Goal: Task Accomplishment & Management: Use online tool/utility

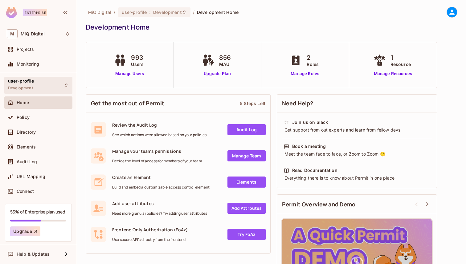
click at [50, 89] on div "user-profile Development" at bounding box center [38, 85] width 68 height 17
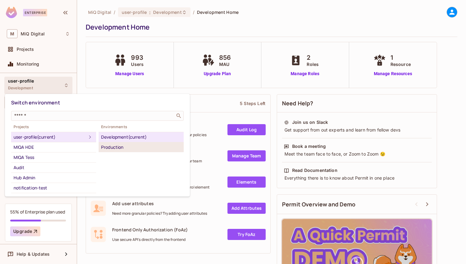
click at [114, 151] on li "Production" at bounding box center [141, 147] width 85 height 10
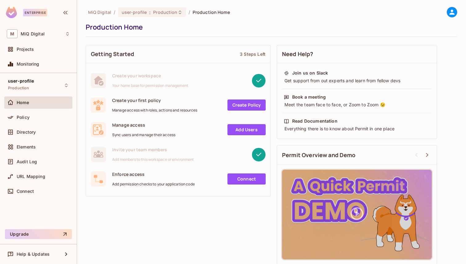
scroll to position [4, 0]
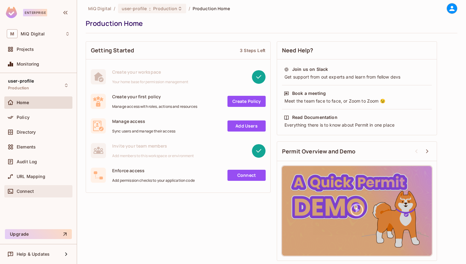
click at [27, 190] on span "Connect" at bounding box center [25, 191] width 17 height 5
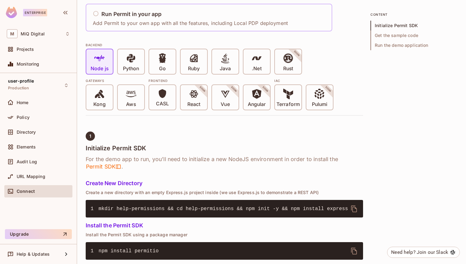
scroll to position [122, 0]
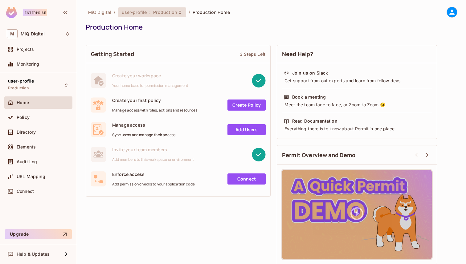
click at [164, 11] on span "Production" at bounding box center [165, 12] width 24 height 6
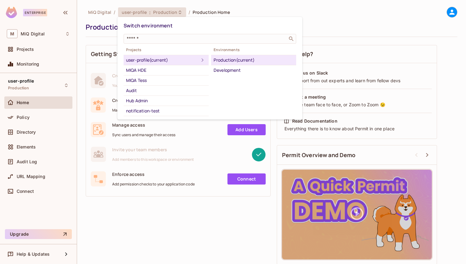
click at [191, 171] on div at bounding box center [233, 132] width 466 height 264
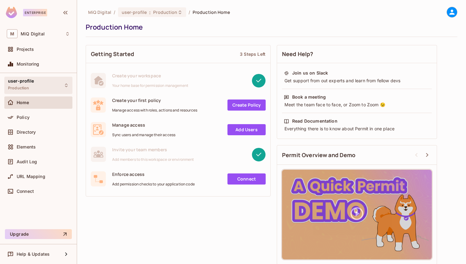
click at [45, 82] on div "user-profile Production" at bounding box center [38, 85] width 68 height 17
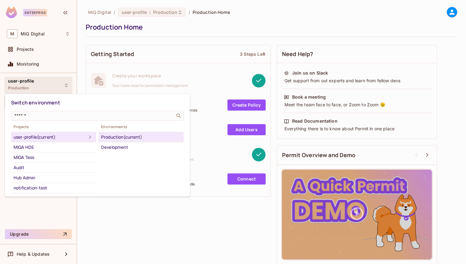
click at [91, 137] on icon at bounding box center [89, 137] width 7 height 7
click at [48, 138] on div "user-profile (current)" at bounding box center [50, 137] width 73 height 7
click at [124, 119] on input "text" at bounding box center [93, 116] width 160 height 6
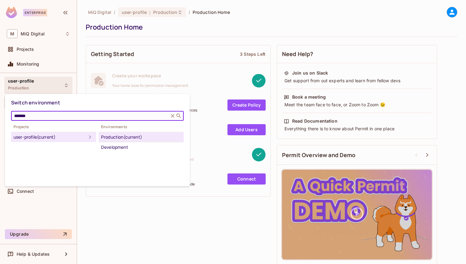
type input "*******"
click at [147, 223] on div at bounding box center [233, 132] width 466 height 264
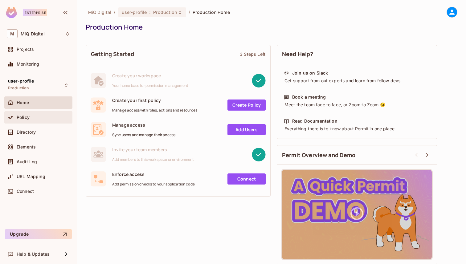
click at [29, 119] on span "Policy" at bounding box center [23, 117] width 13 height 5
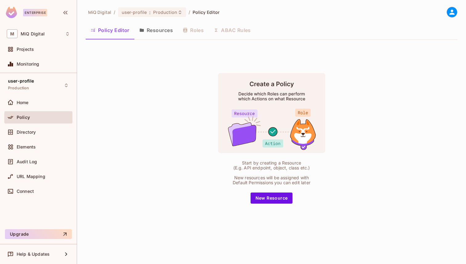
click at [52, 111] on div "Policy" at bounding box center [38, 117] width 68 height 12
click at [49, 105] on div "Home" at bounding box center [38, 102] width 63 height 7
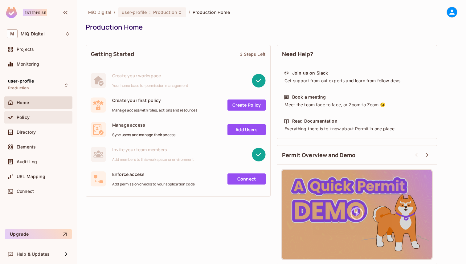
click at [43, 118] on div "Policy" at bounding box center [43, 117] width 53 height 5
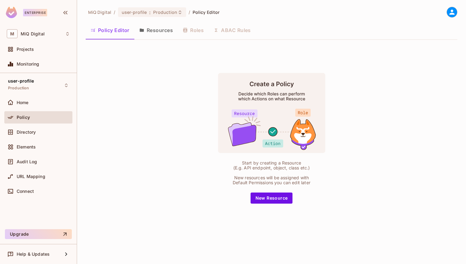
click at [150, 37] on button "Resources" at bounding box center [155, 30] width 43 height 15
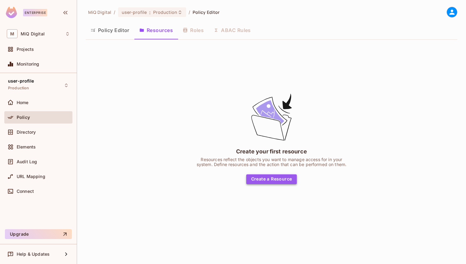
click at [270, 182] on button "Create a Resource" at bounding box center [271, 180] width 51 height 10
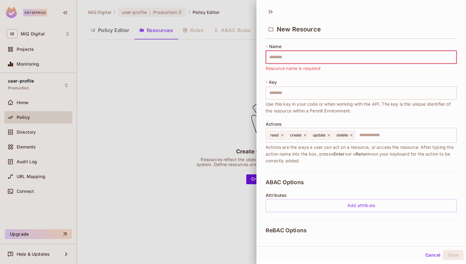
type input "*"
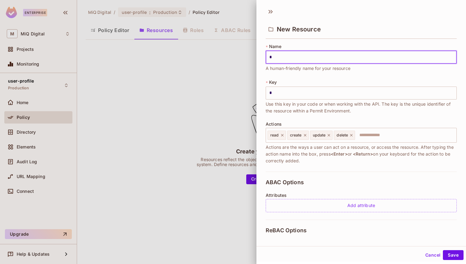
type input "********"
click at [282, 137] on div "read" at bounding box center [277, 135] width 19 height 9
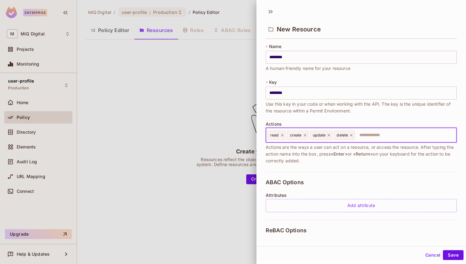
click at [282, 136] on icon at bounding box center [282, 135] width 4 height 4
click at [282, 136] on span "create" at bounding box center [276, 135] width 12 height 5
click at [286, 136] on icon at bounding box center [285, 135] width 2 height 2
click at [286, 136] on icon at bounding box center [287, 135] width 4 height 4
click at [287, 136] on icon at bounding box center [285, 135] width 4 height 4
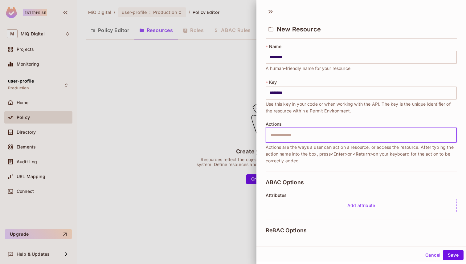
click at [287, 136] on input "text" at bounding box center [360, 135] width 187 height 12
type input "*"
type input "***"
click at [277, 167] on div "* Name ******** ​ A human-friendly name for your resource * Key ******** ​ Use …" at bounding box center [361, 107] width 191 height 128
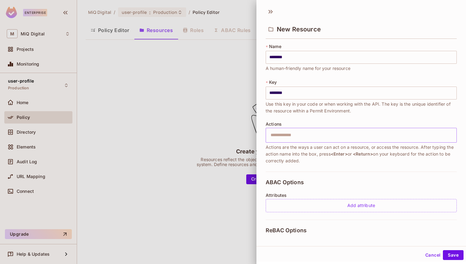
click at [297, 136] on input "text" at bounding box center [360, 135] width 187 height 12
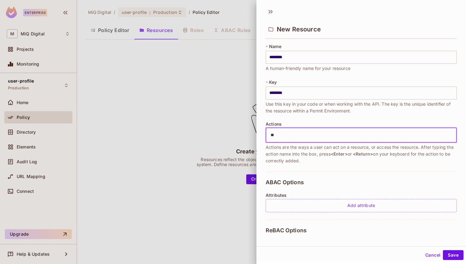
type input "***"
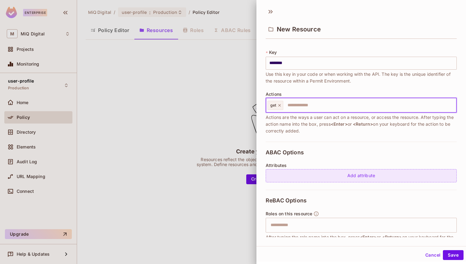
scroll to position [58, 0]
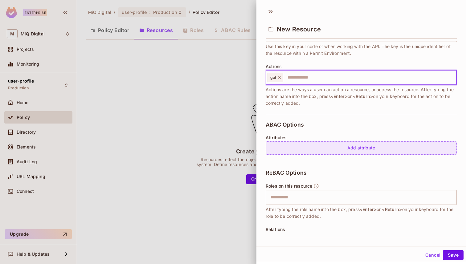
click at [348, 146] on div "Add attribute" at bounding box center [361, 148] width 191 height 13
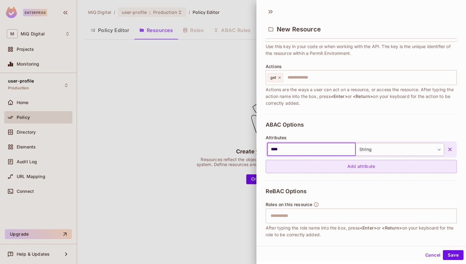
type input "****"
click at [364, 165] on div "Add attribute" at bounding box center [361, 166] width 191 height 13
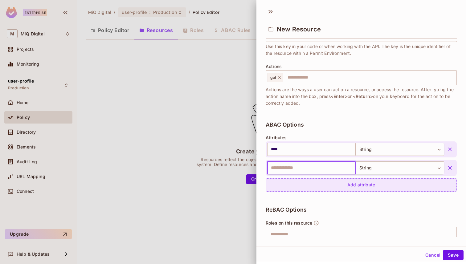
paste input "**********"
type input "**********"
click at [294, 191] on div "Add attribute" at bounding box center [361, 185] width 191 height 13
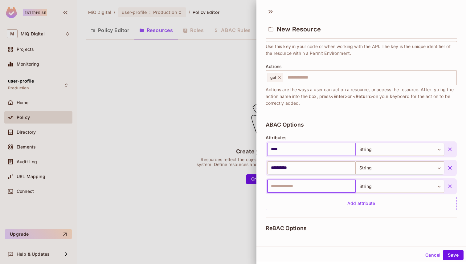
paste input "******"
type input "******"
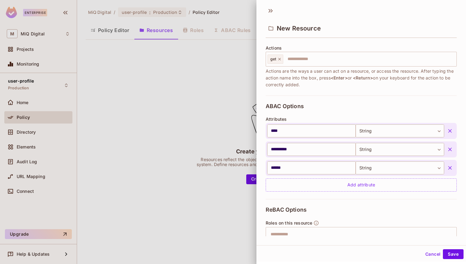
scroll to position [0, 0]
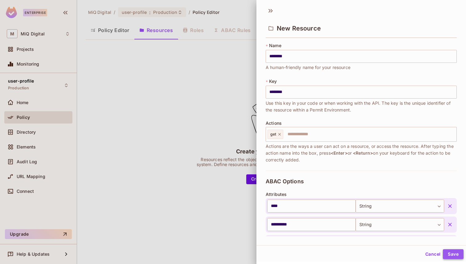
click at [454, 254] on button "Save" at bounding box center [453, 255] width 21 height 10
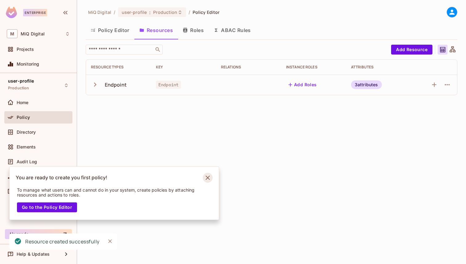
click at [210, 175] on icon "Notifications Alt+T" at bounding box center [208, 178] width 10 height 10
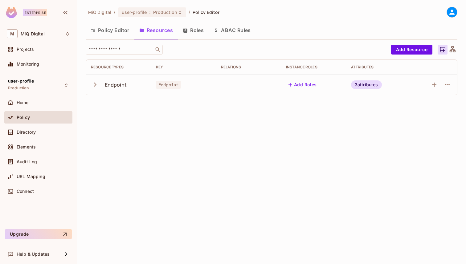
click at [356, 83] on div "3 attributes" at bounding box center [366, 84] width 31 height 9
click at [93, 85] on div at bounding box center [233, 132] width 466 height 264
click at [93, 85] on div "path : string uniqueName : string userId : string Edit Attributes" at bounding box center [233, 132] width 466 height 264
click at [93, 85] on icon "button" at bounding box center [95, 84] width 8 height 8
click at [365, 84] on div "3 attributes" at bounding box center [366, 84] width 31 height 9
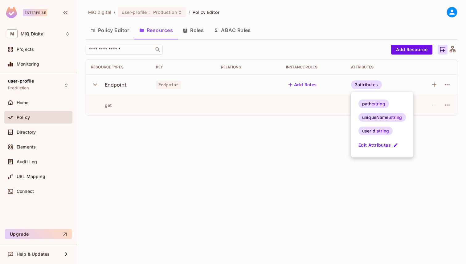
click at [250, 130] on div at bounding box center [233, 132] width 466 height 264
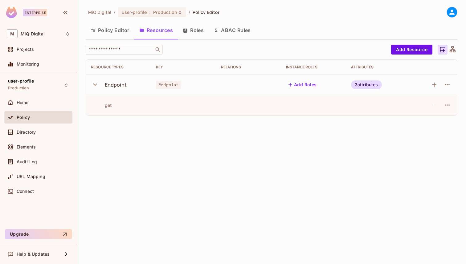
click at [196, 33] on button "Roles" at bounding box center [193, 30] width 31 height 15
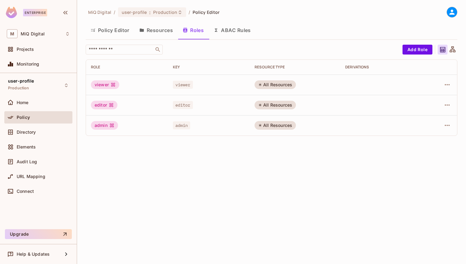
click at [452, 81] on div at bounding box center [439, 85] width 25 height 10
click at [449, 84] on icon "button" at bounding box center [447, 84] width 7 height 7
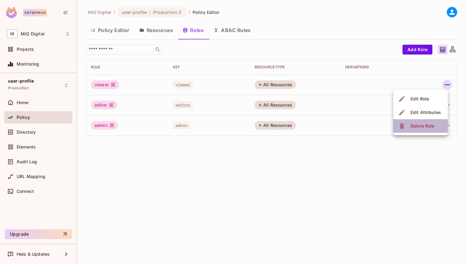
click at [407, 126] on div "Delete Role" at bounding box center [417, 126] width 38 height 10
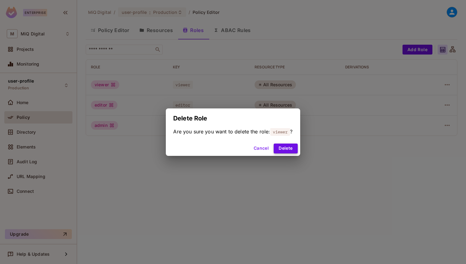
click at [283, 149] on button "Delete" at bounding box center [286, 149] width 24 height 10
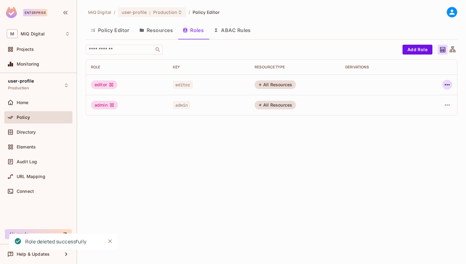
click at [447, 85] on icon "button" at bounding box center [447, 84] width 5 height 1
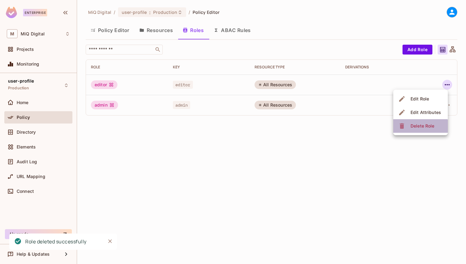
click at [409, 130] on div "Delete Role" at bounding box center [417, 126] width 38 height 10
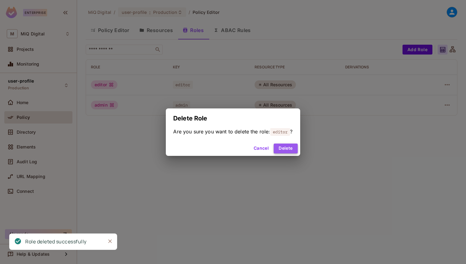
click at [290, 151] on button "Delete" at bounding box center [286, 149] width 24 height 10
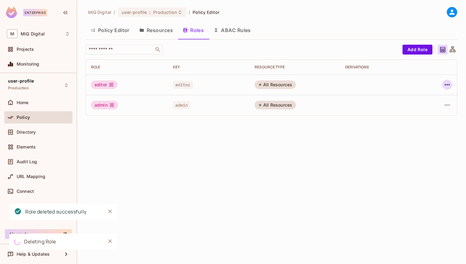
click at [447, 88] on icon "button" at bounding box center [447, 84] width 7 height 7
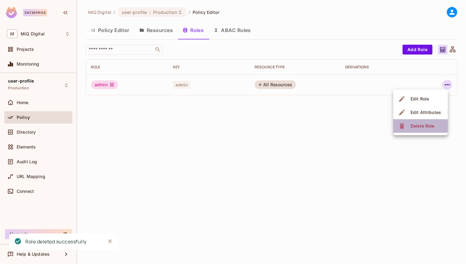
click at [410, 124] on span "Delete Role" at bounding box center [422, 126] width 27 height 10
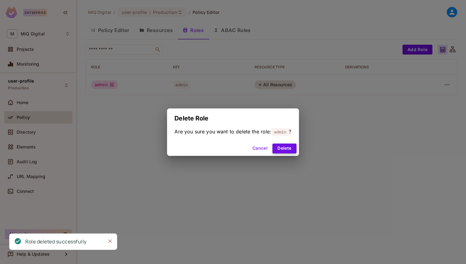
click at [289, 150] on button "Delete" at bounding box center [285, 149] width 24 height 10
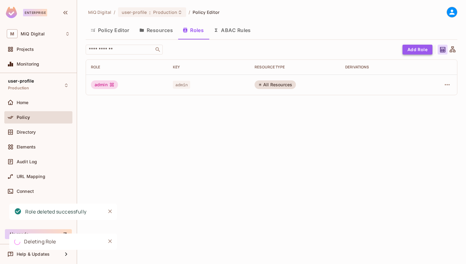
click at [411, 50] on button "Add Role" at bounding box center [418, 50] width 30 height 10
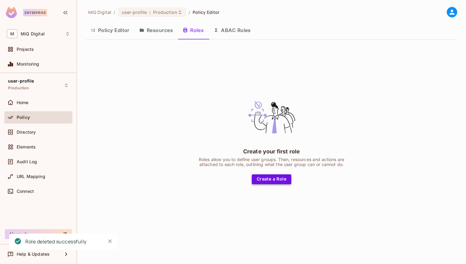
click at [279, 184] on button "Create a Role" at bounding box center [271, 180] width 39 height 10
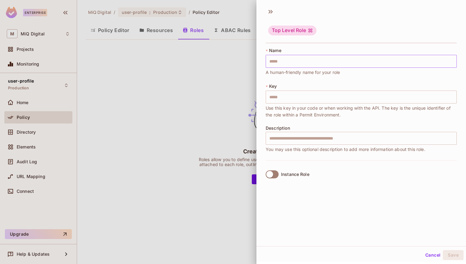
click at [305, 62] on input "text" at bounding box center [361, 61] width 191 height 13
paste input "**********"
type input "**********"
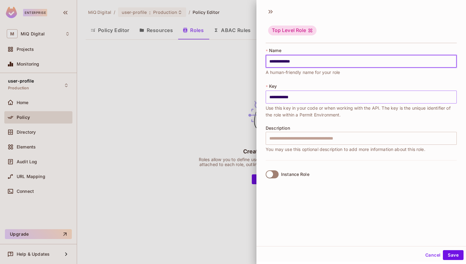
type input "**********"
click at [291, 94] on input "**********" at bounding box center [361, 97] width 191 height 13
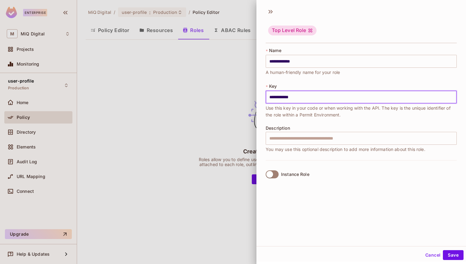
click at [291, 94] on input "**********" at bounding box center [361, 97] width 191 height 13
type input "********"
click at [452, 254] on button "Save" at bounding box center [453, 255] width 21 height 10
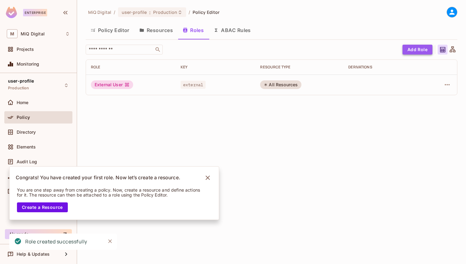
click at [421, 47] on button "Add Role" at bounding box center [418, 50] width 30 height 10
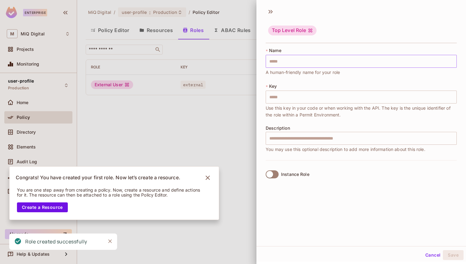
click at [292, 62] on input "text" at bounding box center [361, 61] width 191 height 13
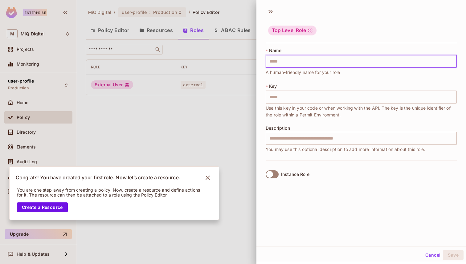
paste input "**********"
type input "**********"
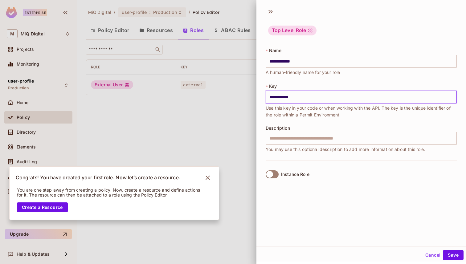
click at [286, 97] on input "**********" at bounding box center [361, 97] width 191 height 13
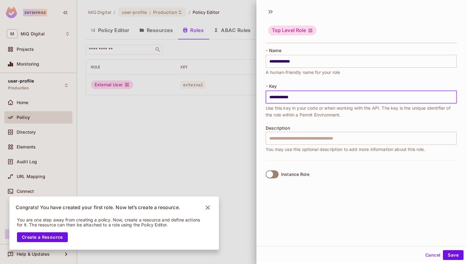
click at [286, 97] on input "**********" at bounding box center [361, 97] width 191 height 13
type input "********"
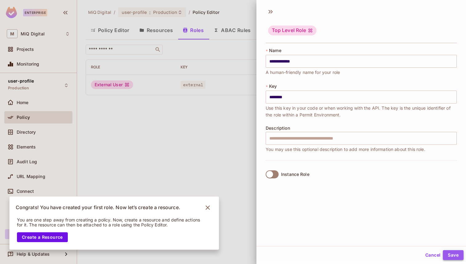
click at [456, 253] on button "Save" at bounding box center [453, 255] width 21 height 10
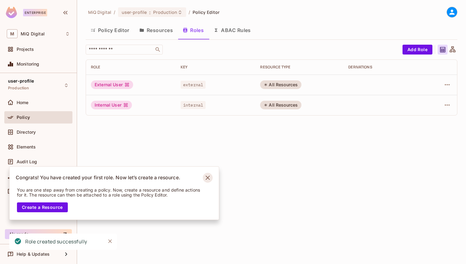
click at [207, 182] on icon "Notifications Alt+T" at bounding box center [208, 178] width 10 height 10
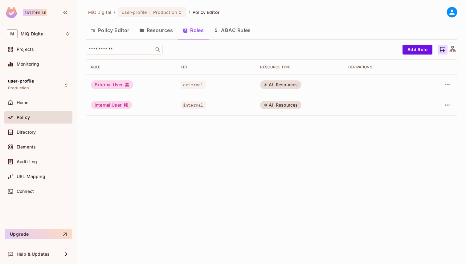
click at [157, 30] on button "Resources" at bounding box center [155, 30] width 43 height 15
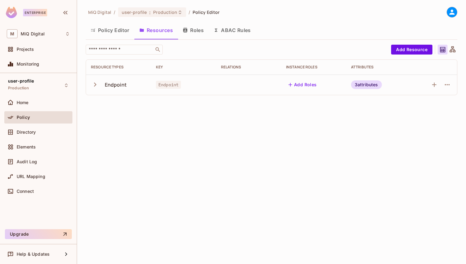
click at [183, 35] on button "Roles" at bounding box center [193, 30] width 31 height 15
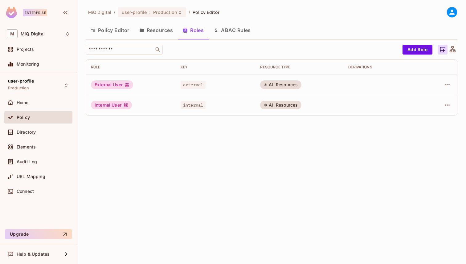
click at [233, 31] on button "ABAC Rules" at bounding box center [232, 30] width 47 height 15
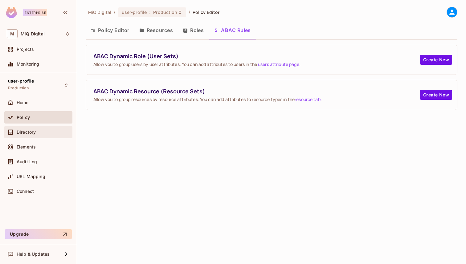
click at [33, 132] on span "Directory" at bounding box center [26, 132] width 19 height 5
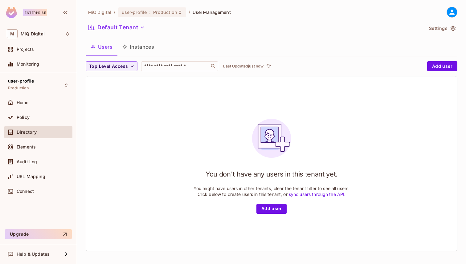
click at [440, 34] on div "MiQ Digital / user-profile : Production / User Management Default Tenant Settin…" at bounding box center [272, 132] width 372 height 250
click at [441, 29] on button "Settings" at bounding box center [442, 28] width 31 height 10
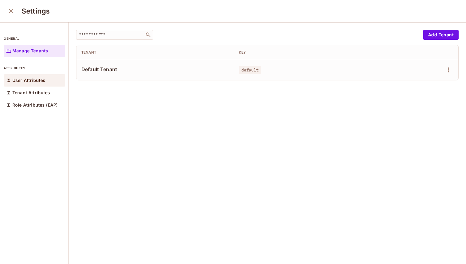
click at [23, 82] on p "User Attributes" at bounding box center [28, 80] width 33 height 5
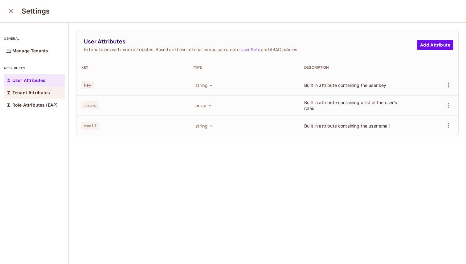
click at [27, 93] on p "Tenant Attributes" at bounding box center [31, 92] width 38 height 5
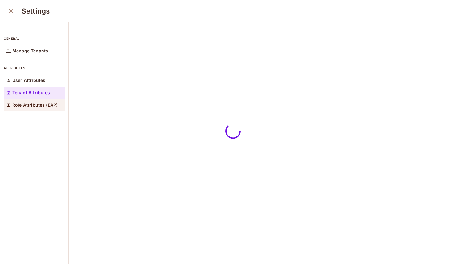
click at [27, 104] on p "Role Attributes (EAP)" at bounding box center [34, 105] width 45 height 5
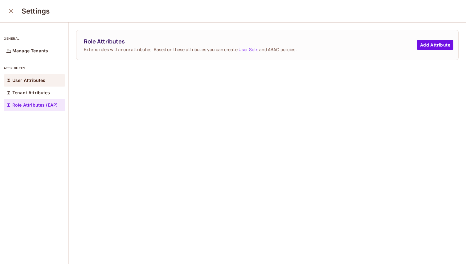
click at [30, 82] on p "User Attributes" at bounding box center [28, 80] width 33 height 5
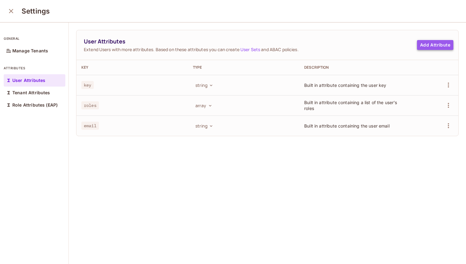
click at [430, 48] on button "Add Attribute" at bounding box center [435, 45] width 36 height 10
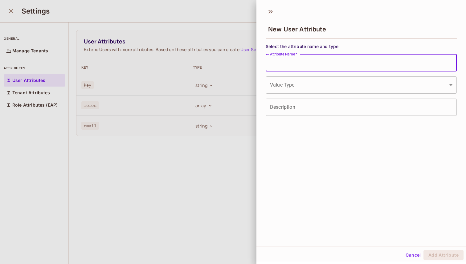
click at [330, 68] on input "Attribute Name   *" at bounding box center [361, 62] width 191 height 17
type input "***"
click at [316, 80] on body "Enterprise M MiQ Digital Projects Monitoring user-profile Production Home Polic…" at bounding box center [233, 132] width 466 height 264
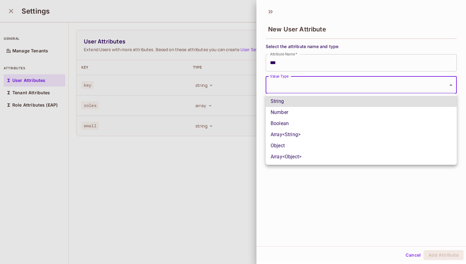
click at [302, 102] on li "String" at bounding box center [361, 101] width 191 height 11
type input "******"
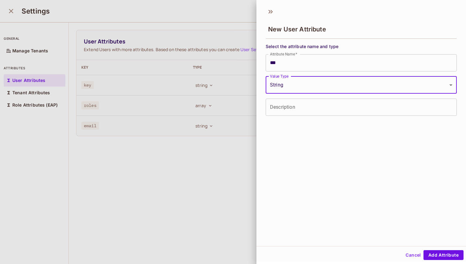
click at [280, 62] on input "***" at bounding box center [361, 62] width 191 height 17
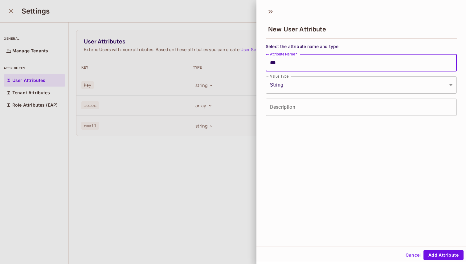
click at [280, 62] on input "***" at bounding box center [361, 62] width 191 height 17
paste input "***"
type input "******"
click at [442, 249] on div "Cancel Add Attribute" at bounding box center [362, 255] width 210 height 15
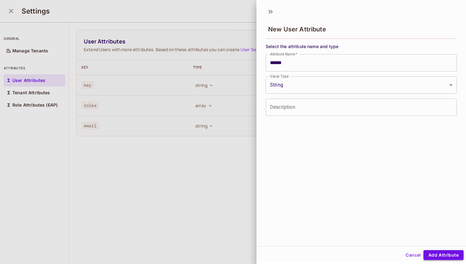
click at [442, 255] on button "Add Attribute" at bounding box center [444, 255] width 40 height 10
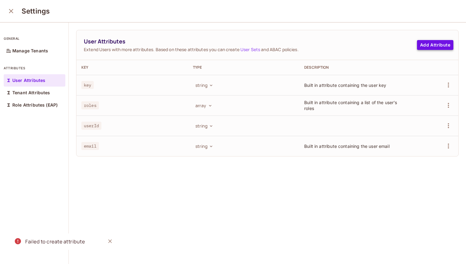
click at [426, 43] on button "Add Attribute" at bounding box center [435, 45] width 36 height 10
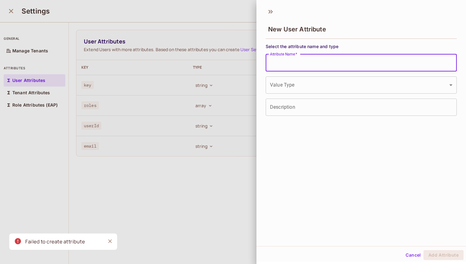
click at [304, 61] on input "Attribute Name   *" at bounding box center [361, 62] width 191 height 17
paste input "**********"
type input "**********"
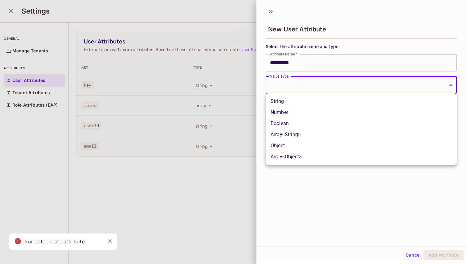
click at [310, 89] on body "**********" at bounding box center [233, 132] width 466 height 264
click at [299, 101] on li "String" at bounding box center [361, 101] width 191 height 11
type input "******"
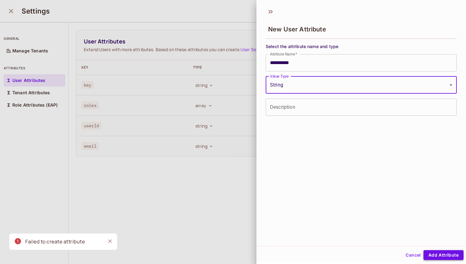
click at [449, 252] on button "Add Attribute" at bounding box center [444, 255] width 40 height 10
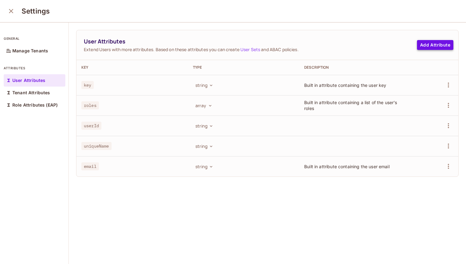
click at [427, 40] on button "Add Attribute" at bounding box center [435, 45] width 36 height 10
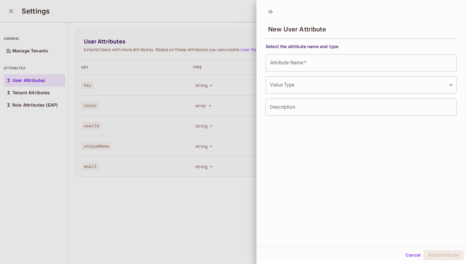
click at [341, 61] on input "Attribute Name   *" at bounding box center [361, 62] width 191 height 17
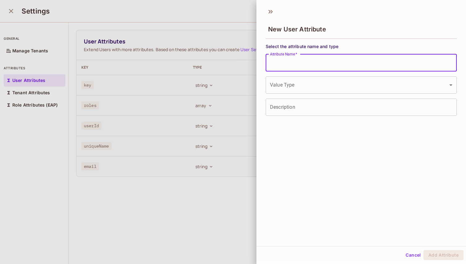
paste input "********"
type input "********"
click at [320, 93] on div "Select the attribute name and type Attribute Name   * ******** Attribute Name  …" at bounding box center [361, 79] width 191 height 72
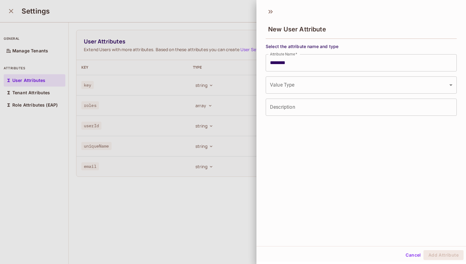
click at [319, 91] on body "Enterprise M MiQ Digital Projects Monitoring user-profile Production Home Polic…" at bounding box center [233, 132] width 466 height 264
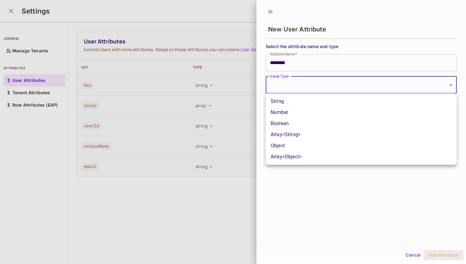
click at [295, 132] on li "Array<String>" at bounding box center [361, 134] width 191 height 11
type input "*****"
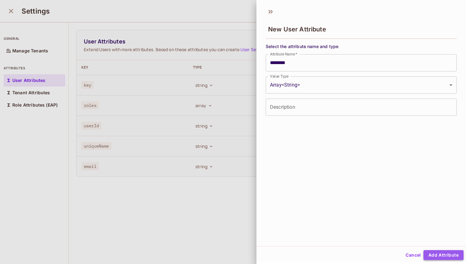
click at [441, 254] on button "Add Attribute" at bounding box center [444, 255] width 40 height 10
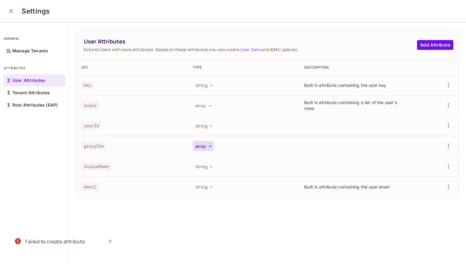
click at [208, 146] on icon "button" at bounding box center [210, 146] width 5 height 5
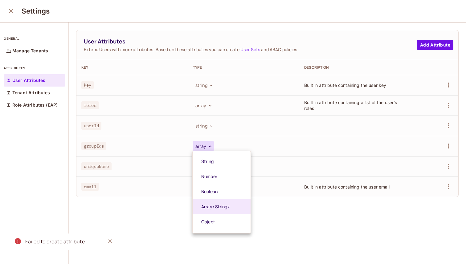
click at [208, 145] on div at bounding box center [233, 132] width 466 height 264
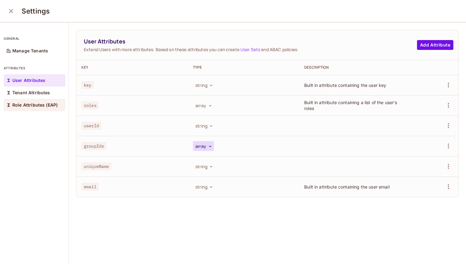
click at [23, 103] on p "Role Attributes (EAP)" at bounding box center [34, 105] width 45 height 5
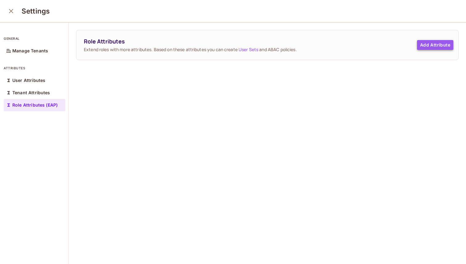
click at [426, 44] on button "Add Attribute" at bounding box center [435, 45] width 36 height 10
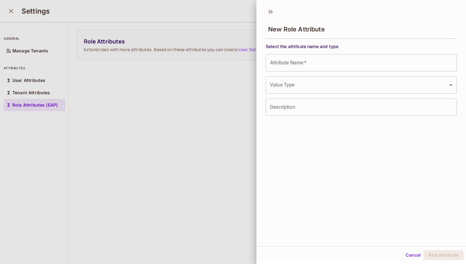
click at [328, 71] on div "Select the attribute name and type Attribute Name   * Attribute Name   * Value …" at bounding box center [361, 79] width 191 height 72
click at [328, 66] on input "Attribute Name   *" at bounding box center [361, 62] width 191 height 17
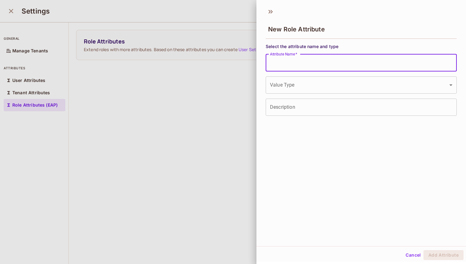
paste input "*******"
type input "*******"
click at [297, 115] on input "Description" at bounding box center [361, 107] width 191 height 17
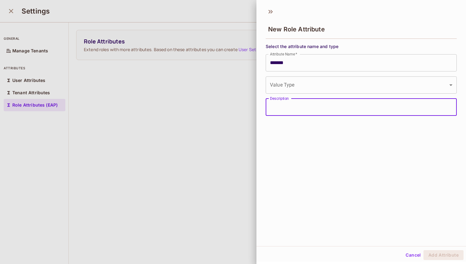
click at [312, 82] on body "Enterprise M MiQ Digital Projects Monitoring user-profile Production Home Polic…" at bounding box center [233, 132] width 466 height 264
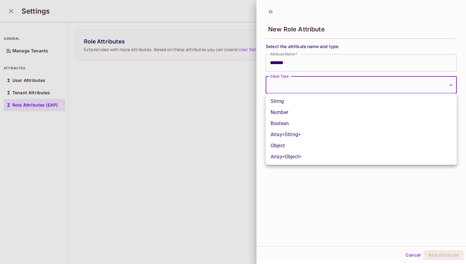
click at [300, 101] on li "String" at bounding box center [361, 101] width 191 height 11
type input "******"
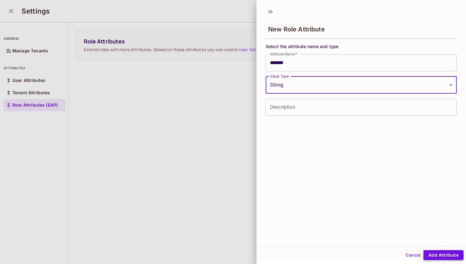
click at [446, 254] on button "Add Attribute" at bounding box center [444, 255] width 40 height 10
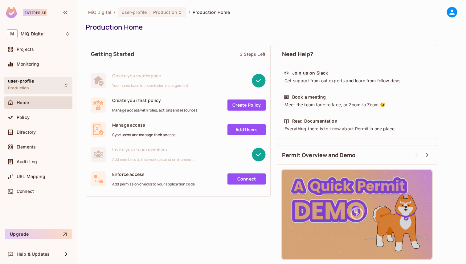
click at [34, 84] on div "user-profile Production" at bounding box center [38, 85] width 68 height 17
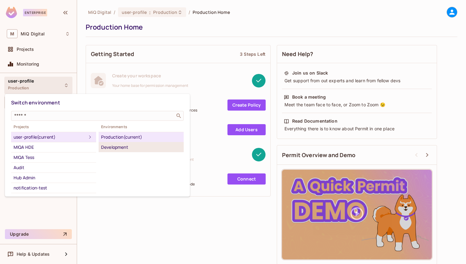
click at [103, 144] on div "Development" at bounding box center [141, 147] width 80 height 7
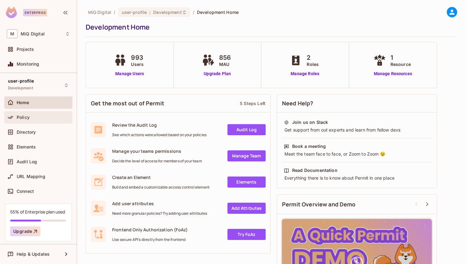
click at [46, 118] on div "Policy" at bounding box center [43, 117] width 53 height 5
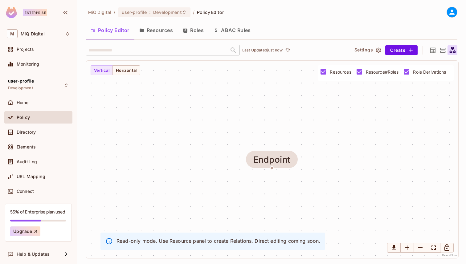
click at [147, 29] on button "Resources" at bounding box center [155, 30] width 43 height 15
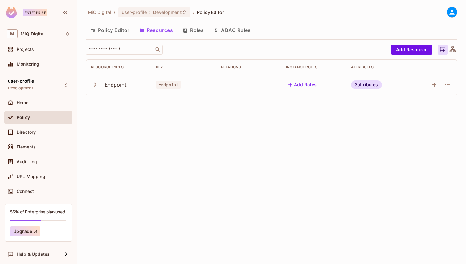
click at [96, 86] on icon "button" at bounding box center [95, 84] width 8 height 8
click at [364, 84] on div "3 attributes" at bounding box center [366, 84] width 31 height 9
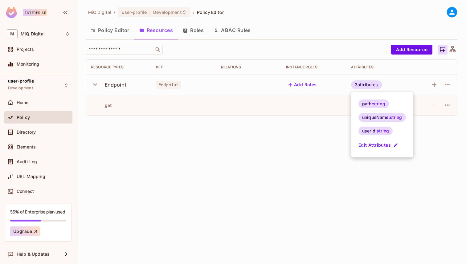
click at [364, 84] on div at bounding box center [233, 132] width 466 height 264
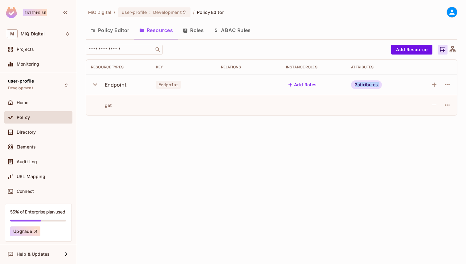
click at [364, 84] on div "3 attributes" at bounding box center [366, 84] width 31 height 9
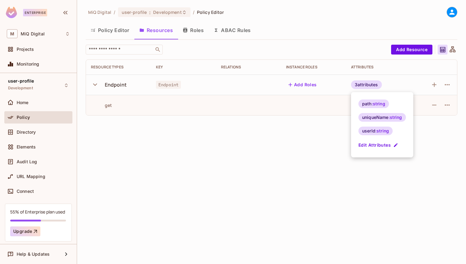
click at [445, 88] on div at bounding box center [233, 132] width 466 height 264
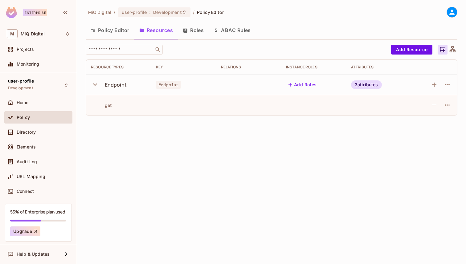
click at [445, 85] on icon "button" at bounding box center [447, 84] width 7 height 7
click at [419, 64] on div at bounding box center [233, 132] width 466 height 264
click at [357, 86] on div "3 attributes" at bounding box center [366, 84] width 31 height 9
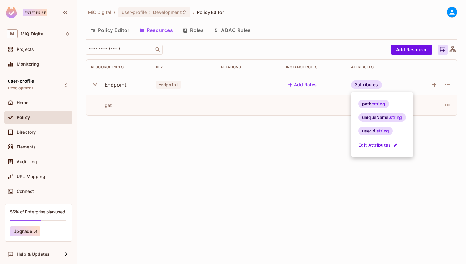
click at [398, 69] on div at bounding box center [233, 132] width 466 height 264
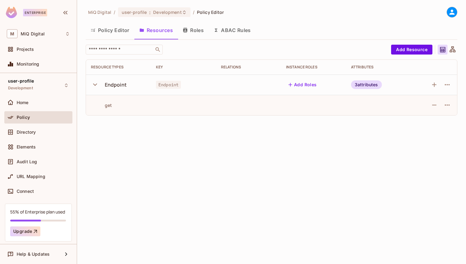
click at [370, 81] on div "3 attributes" at bounding box center [366, 84] width 31 height 9
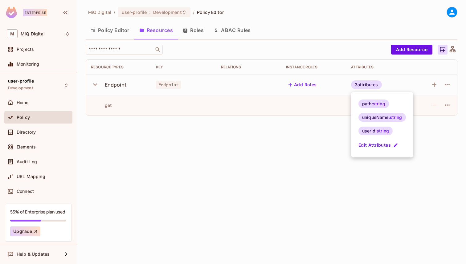
click at [370, 81] on div at bounding box center [233, 132] width 466 height 264
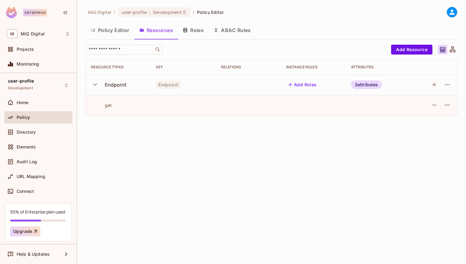
click at [354, 86] on div "3 attributes" at bounding box center [366, 84] width 31 height 9
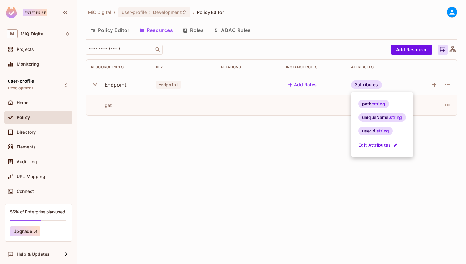
click at [429, 166] on div at bounding box center [233, 132] width 466 height 264
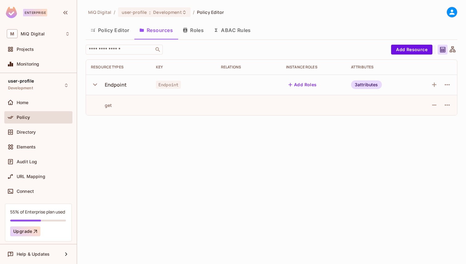
drag, startPoint x: 93, startPoint y: 88, endPoint x: 163, endPoint y: 117, distance: 75.8
click at [163, 116] on div "​ Add Resource Resource Types Key Relations Instance roles Attributes Endpoint …" at bounding box center [272, 83] width 372 height 76
click at [356, 89] on td "3 attributes" at bounding box center [378, 85] width 65 height 20
click at [368, 88] on div "3 attributes" at bounding box center [366, 84] width 31 height 9
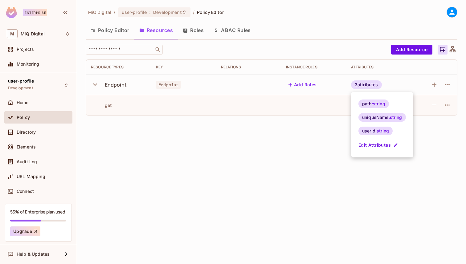
click at [13, 121] on div at bounding box center [233, 132] width 466 height 264
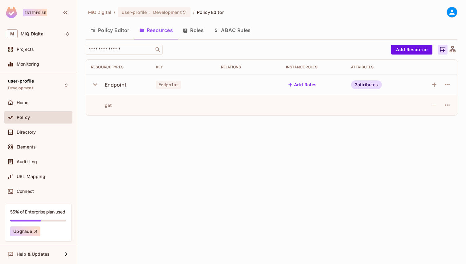
click at [29, 115] on span "Policy" at bounding box center [23, 117] width 13 height 5
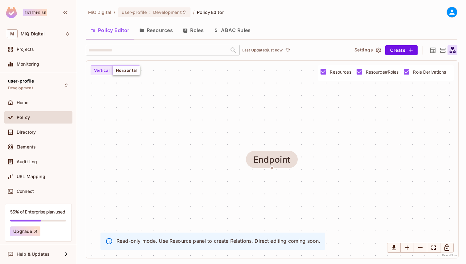
click at [126, 71] on button "Horizontal" at bounding box center [127, 70] width 28 height 10
click at [102, 71] on button "Vertical" at bounding box center [102, 70] width 22 height 10
click at [199, 31] on button "Roles" at bounding box center [193, 30] width 31 height 15
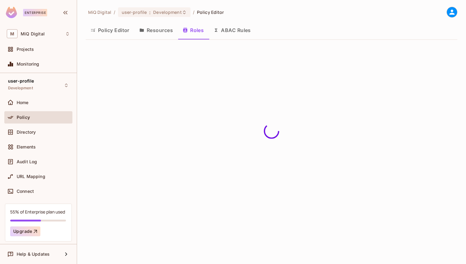
click at [231, 34] on button "ABAC Rules" at bounding box center [232, 30] width 47 height 15
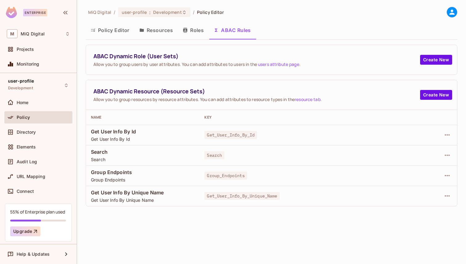
click at [200, 35] on button "Roles" at bounding box center [193, 30] width 31 height 15
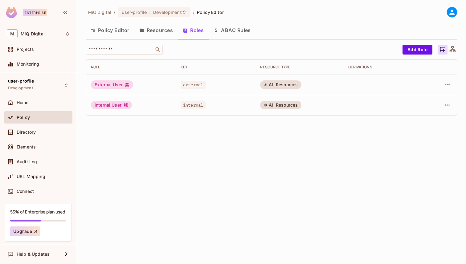
click at [158, 35] on button "Resources" at bounding box center [155, 30] width 43 height 15
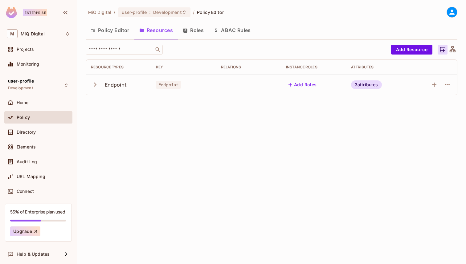
click at [117, 36] on button "Policy Editor" at bounding box center [110, 30] width 49 height 15
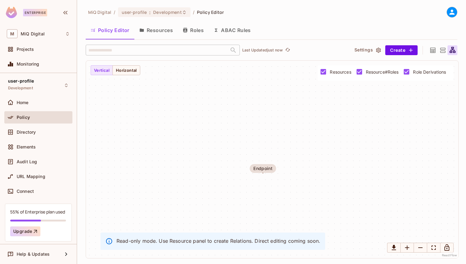
drag, startPoint x: 129, startPoint y: 152, endPoint x: 189, endPoint y: 165, distance: 61.4
click at [190, 165] on div "Endpoint" at bounding box center [272, 160] width 373 height 198
click at [432, 52] on icon at bounding box center [433, 51] width 8 height 8
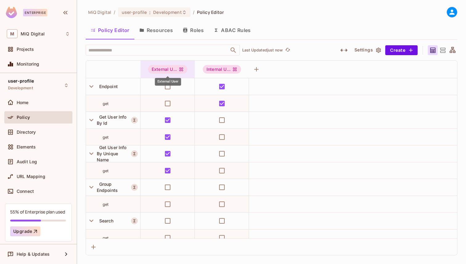
click at [180, 70] on icon "External User" at bounding box center [181, 69] width 5 height 5
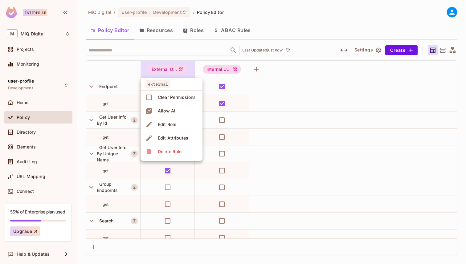
click at [180, 70] on div at bounding box center [233, 132] width 466 height 264
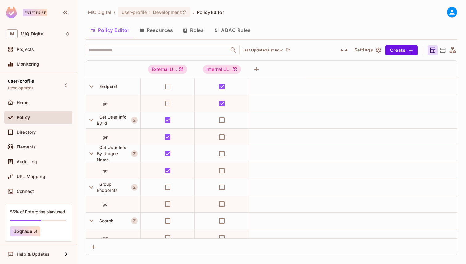
click at [148, 34] on button "Resources" at bounding box center [155, 30] width 43 height 15
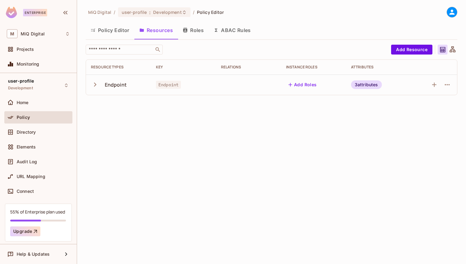
click at [94, 87] on icon "button" at bounding box center [95, 84] width 8 height 8
click at [444, 83] on icon "button" at bounding box center [447, 84] width 7 height 7
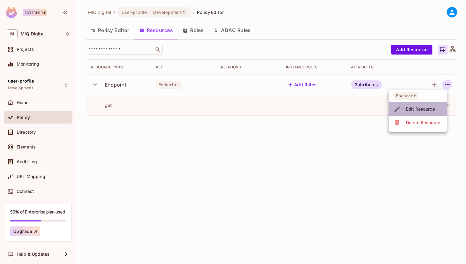
click at [412, 112] on span "Edit Resource" at bounding box center [420, 109] width 33 height 10
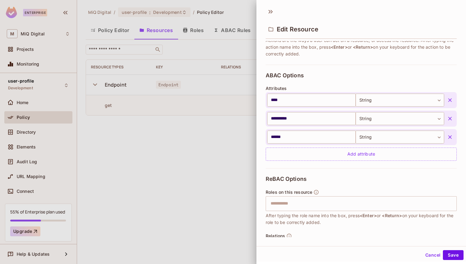
scroll to position [106, 0]
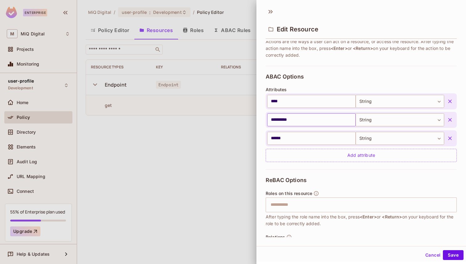
click at [286, 125] on input "**********" at bounding box center [311, 119] width 89 height 13
click at [278, 140] on input "******" at bounding box center [311, 138] width 89 height 13
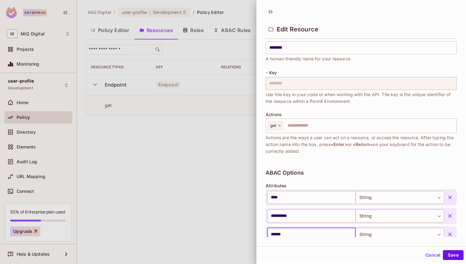
scroll to position [0, 0]
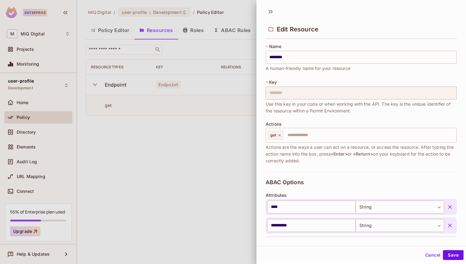
click at [210, 162] on div at bounding box center [233, 132] width 466 height 264
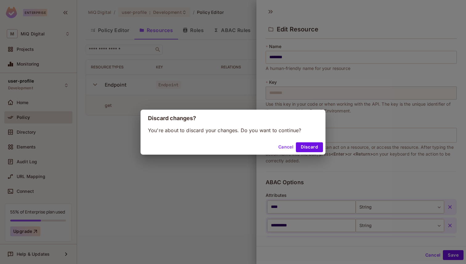
click at [288, 147] on button "Cancel" at bounding box center [286, 147] width 20 height 10
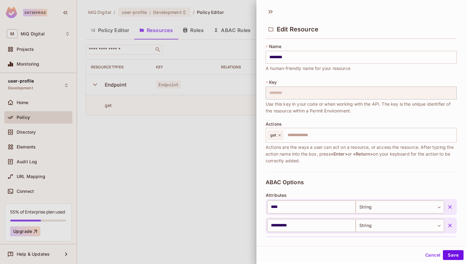
click at [432, 254] on button "Cancel" at bounding box center [433, 255] width 20 height 10
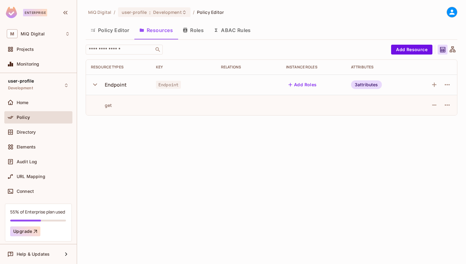
click at [99, 83] on button "button" at bounding box center [96, 84] width 11 height 13
click at [363, 84] on div "3 attributes" at bounding box center [366, 84] width 31 height 9
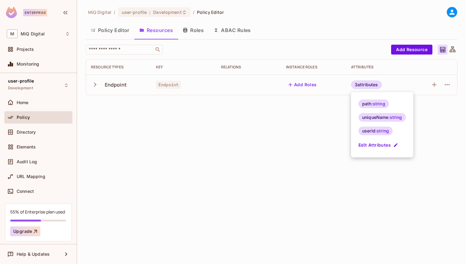
click at [134, 151] on div at bounding box center [233, 132] width 466 height 264
click at [185, 29] on icon "button" at bounding box center [185, 30] width 4 height 5
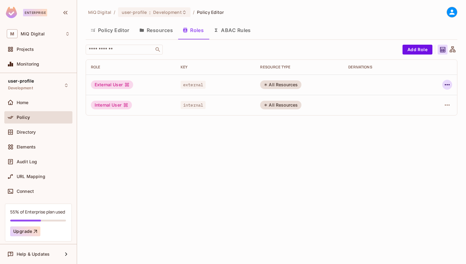
click at [449, 83] on icon "button" at bounding box center [447, 84] width 7 height 7
click at [420, 101] on div "Edit Role" at bounding box center [420, 99] width 19 height 6
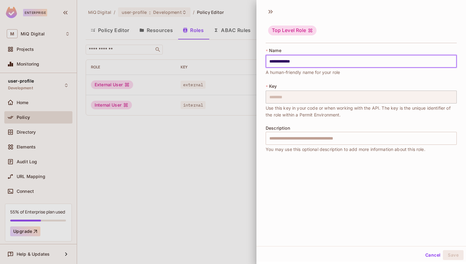
click at [292, 56] on input "**********" at bounding box center [361, 61] width 191 height 13
click at [302, 144] on input "text" at bounding box center [361, 138] width 191 height 13
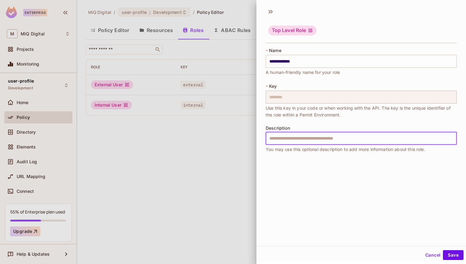
click at [204, 123] on div at bounding box center [233, 132] width 466 height 264
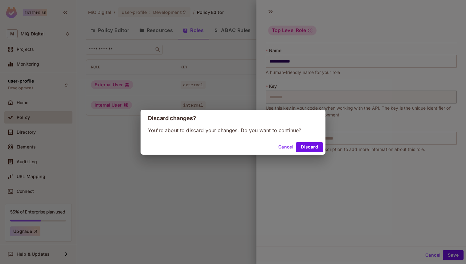
click at [287, 148] on button "Cancel" at bounding box center [286, 147] width 20 height 10
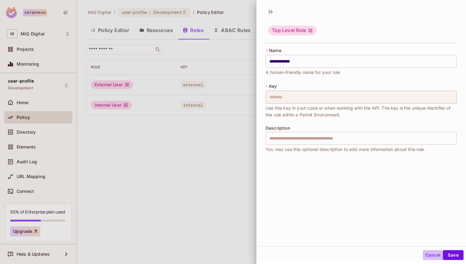
click at [427, 252] on button "Cancel" at bounding box center [433, 255] width 20 height 10
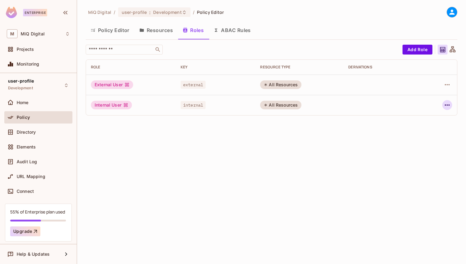
click at [447, 103] on icon "button" at bounding box center [447, 104] width 7 height 7
click at [415, 122] on div "Edit Role" at bounding box center [420, 119] width 19 height 6
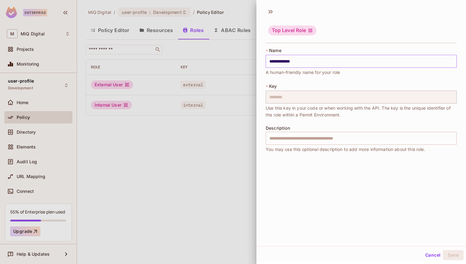
click at [272, 62] on input "**********" at bounding box center [361, 61] width 191 height 13
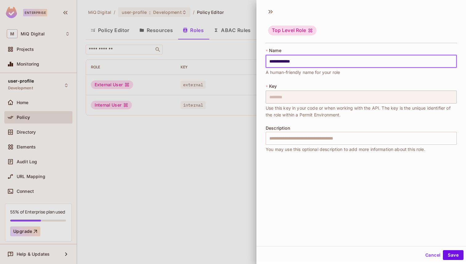
click at [205, 95] on div at bounding box center [233, 132] width 466 height 264
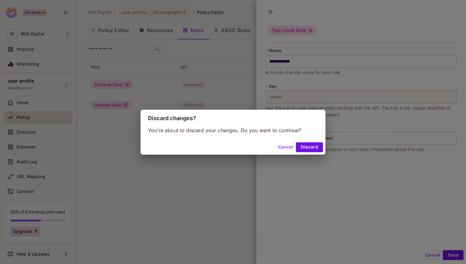
click at [283, 148] on button "Cancel" at bounding box center [286, 147] width 20 height 10
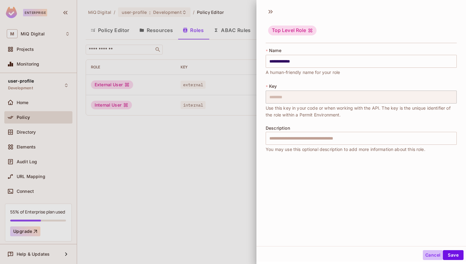
click at [428, 255] on button "Cancel" at bounding box center [433, 255] width 20 height 10
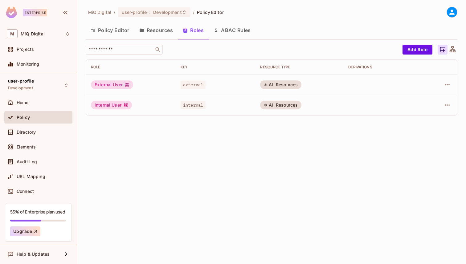
click at [240, 35] on button "ABAC Rules" at bounding box center [232, 30] width 47 height 15
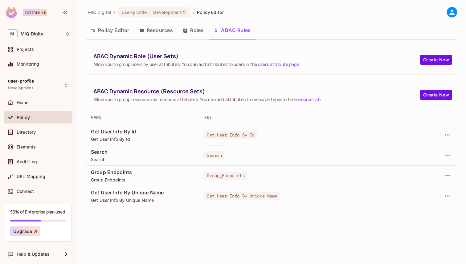
click at [191, 27] on button "Roles" at bounding box center [193, 30] width 31 height 15
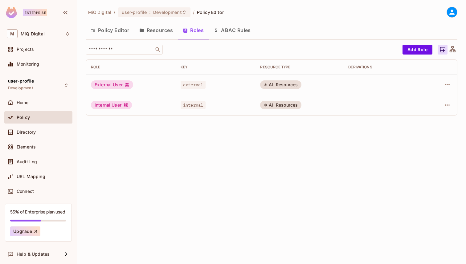
click at [216, 33] on button "ABAC Rules" at bounding box center [232, 30] width 47 height 15
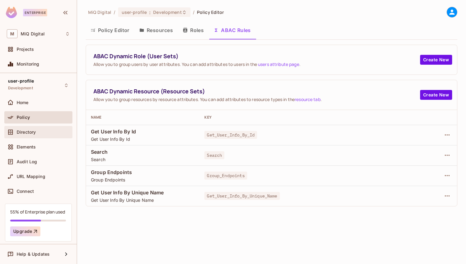
click at [53, 133] on div "Directory" at bounding box center [43, 132] width 53 height 5
click at [36, 130] on span "Directory" at bounding box center [26, 132] width 19 height 5
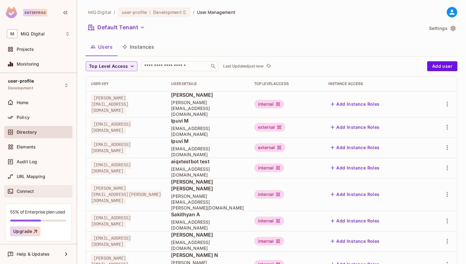
click at [33, 186] on div "Connect" at bounding box center [38, 191] width 68 height 12
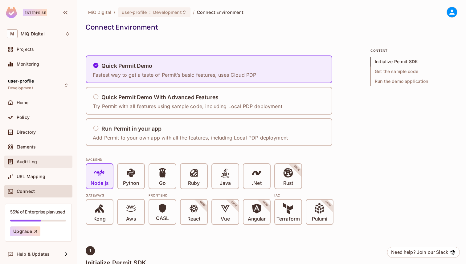
click at [43, 156] on div "Audit Log" at bounding box center [38, 162] width 68 height 12
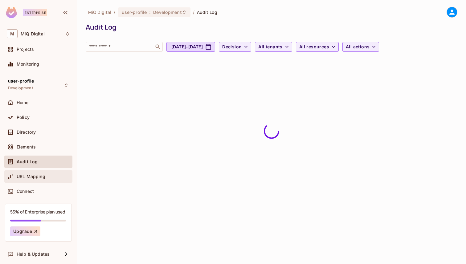
click at [42, 176] on span "URL Mapping" at bounding box center [31, 176] width 29 height 5
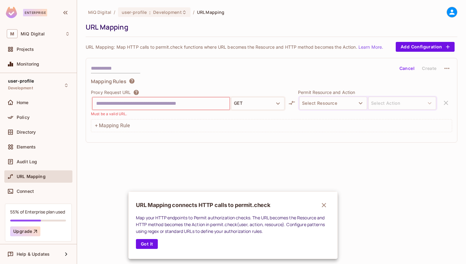
click at [41, 150] on div at bounding box center [233, 132] width 466 height 264
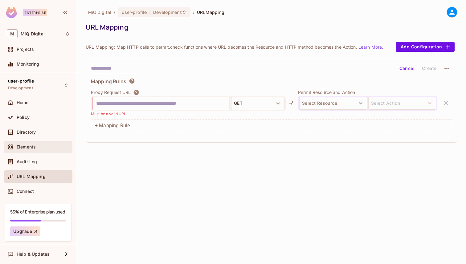
click at [40, 147] on div "Elements" at bounding box center [43, 147] width 53 height 5
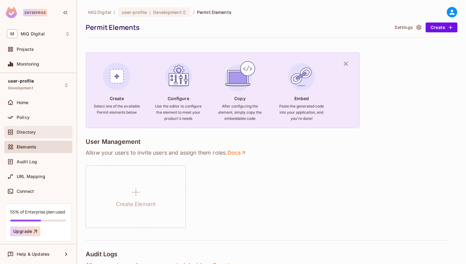
click at [39, 137] on div "Directory" at bounding box center [38, 132] width 68 height 12
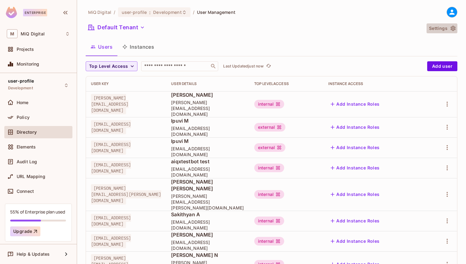
click at [454, 32] on button "Settings" at bounding box center [442, 28] width 31 height 10
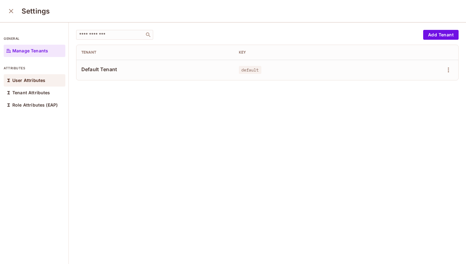
click at [43, 82] on p "User Attributes" at bounding box center [28, 80] width 33 height 5
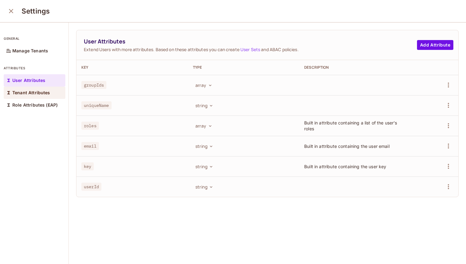
click at [36, 91] on p "Tenant Attributes" at bounding box center [31, 92] width 38 height 5
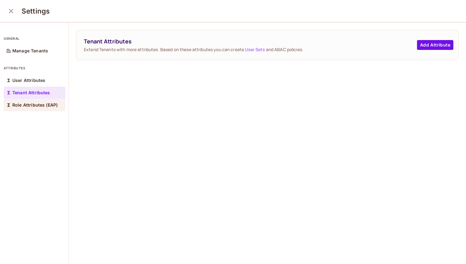
click at [35, 105] on p "Role Attributes (EAP)" at bounding box center [34, 105] width 45 height 5
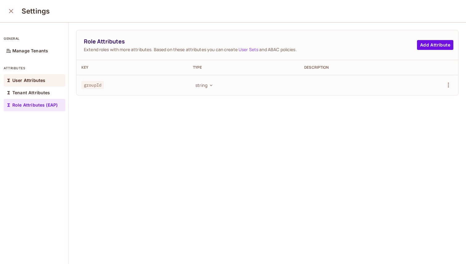
click at [41, 84] on div "User Attributes" at bounding box center [35, 80] width 62 height 12
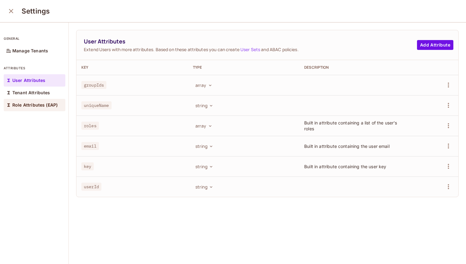
click at [39, 102] on div "Role Attributes (EAP)" at bounding box center [35, 105] width 62 height 12
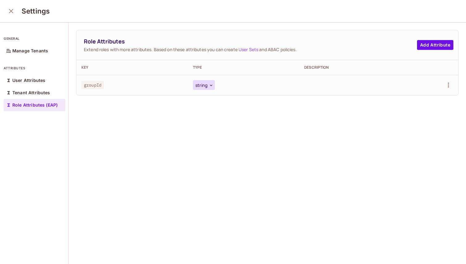
click at [206, 85] on button "string" at bounding box center [204, 85] width 22 height 10
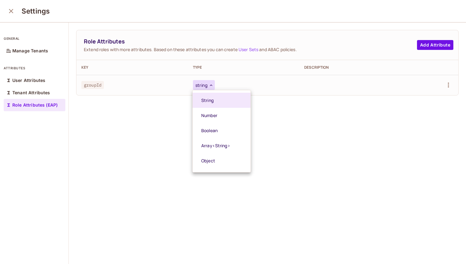
click at [206, 85] on div at bounding box center [233, 132] width 466 height 264
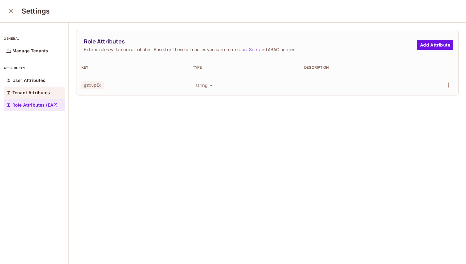
click at [38, 89] on div "Tenant Attributes" at bounding box center [35, 93] width 62 height 12
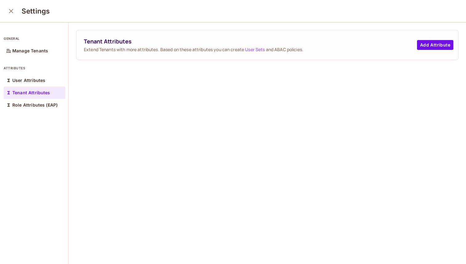
click at [38, 87] on div "Tenant Attributes" at bounding box center [35, 93] width 62 height 12
click at [42, 81] on p "User Attributes" at bounding box center [28, 80] width 33 height 5
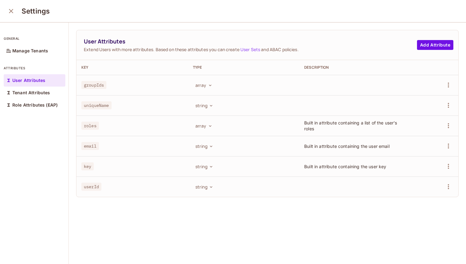
click at [86, 127] on span "roles" at bounding box center [90, 126] width 18 height 8
click at [336, 168] on span "Built in attribute containing the user key" at bounding box center [345, 166] width 82 height 5
click at [96, 187] on span "userId" at bounding box center [91, 187] width 20 height 8
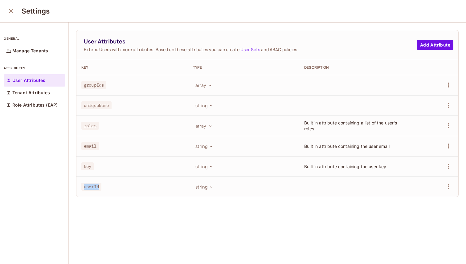
click at [96, 187] on span "userId" at bounding box center [91, 187] width 20 height 8
copy span "userId"
click at [93, 168] on span "key" at bounding box center [87, 167] width 12 height 8
click at [89, 166] on span "key" at bounding box center [87, 167] width 12 height 8
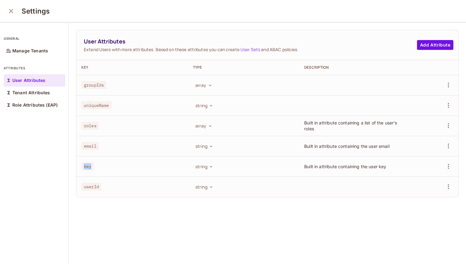
click at [89, 166] on span "key" at bounding box center [87, 167] width 12 height 8
click at [92, 108] on span "uniqueName" at bounding box center [96, 105] width 30 height 8
click at [96, 103] on span "uniqueName" at bounding box center [96, 105] width 30 height 8
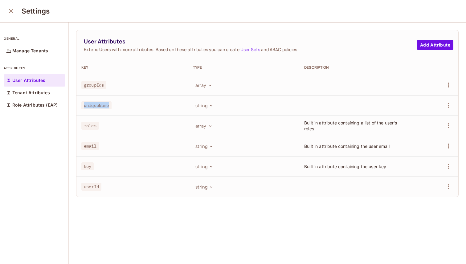
copy span "uniqueName"
click at [96, 84] on span "groupIds" at bounding box center [93, 85] width 25 height 8
copy span "groupIds"
click at [210, 88] on button "array" at bounding box center [203, 85] width 21 height 10
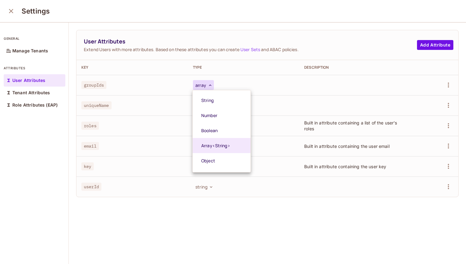
click at [210, 88] on div at bounding box center [233, 132] width 466 height 264
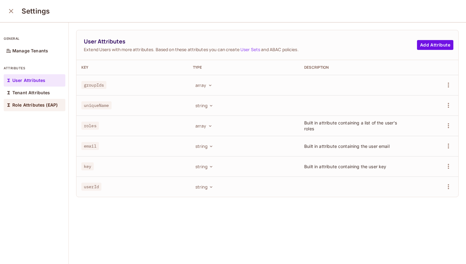
click at [19, 103] on p "Role Attributes (EAP)" at bounding box center [34, 105] width 45 height 5
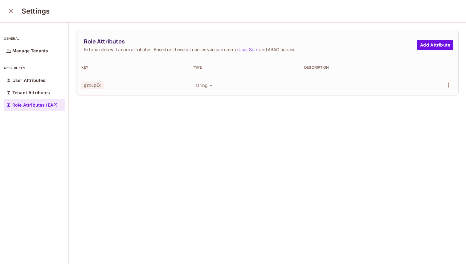
click at [91, 81] on span "groupId" at bounding box center [92, 85] width 23 height 8
copy span "groupId"
click at [42, 101] on div "Role Attributes (EAP)" at bounding box center [35, 105] width 62 height 12
click at [42, 98] on div "Tenant Attributes" at bounding box center [35, 93] width 62 height 12
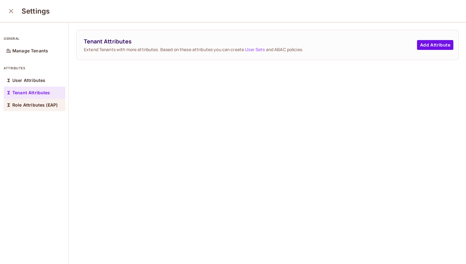
click at [42, 105] on p "Role Attributes (EAP)" at bounding box center [34, 105] width 45 height 5
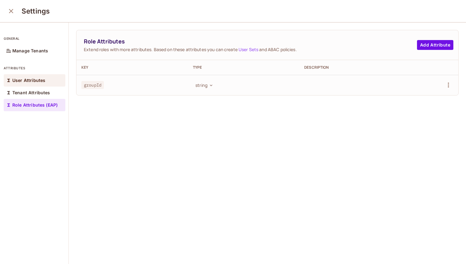
click at [35, 80] on p "User Attributes" at bounding box center [28, 80] width 33 height 5
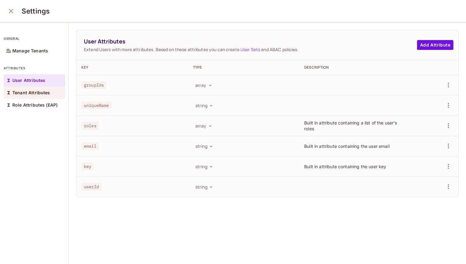
click at [36, 97] on div "Tenant Attributes" at bounding box center [35, 93] width 62 height 12
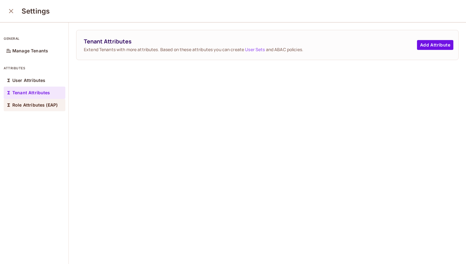
click at [35, 106] on p "Role Attributes (EAP)" at bounding box center [34, 105] width 45 height 5
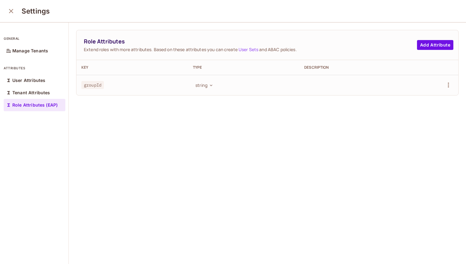
click at [30, 104] on p "Role Attributes (EAP)" at bounding box center [34, 105] width 45 height 5
click at [32, 85] on div "User Attributes" at bounding box center [35, 80] width 62 height 12
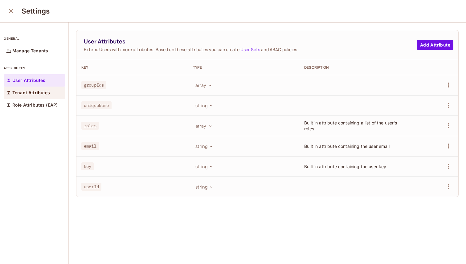
click at [29, 90] on p "Tenant Attributes" at bounding box center [31, 92] width 38 height 5
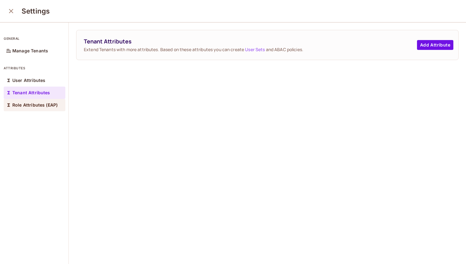
click at [29, 100] on div "Role Attributes (EAP)" at bounding box center [35, 105] width 62 height 12
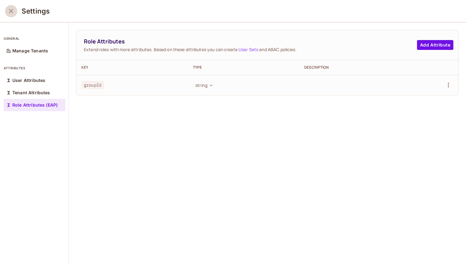
click at [15, 11] on button "close" at bounding box center [11, 11] width 12 height 12
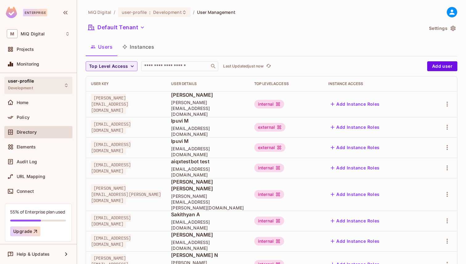
click at [49, 87] on div "user-profile Development" at bounding box center [38, 85] width 68 height 17
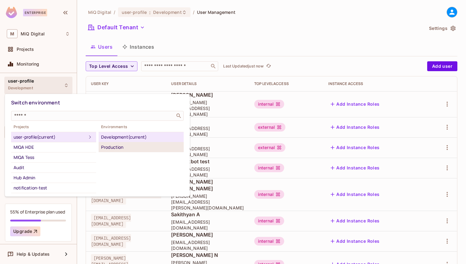
click at [110, 144] on div "Production" at bounding box center [141, 147] width 80 height 7
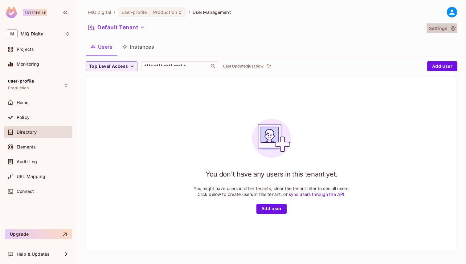
click at [449, 29] on button "Settings" at bounding box center [442, 28] width 31 height 10
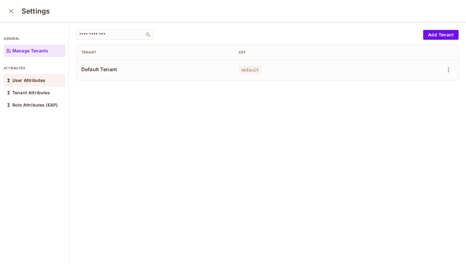
click at [33, 79] on p "User Attributes" at bounding box center [28, 80] width 33 height 5
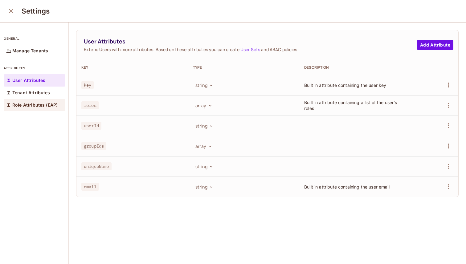
click at [40, 108] on div "Role Attributes (EAP)" at bounding box center [35, 105] width 62 height 12
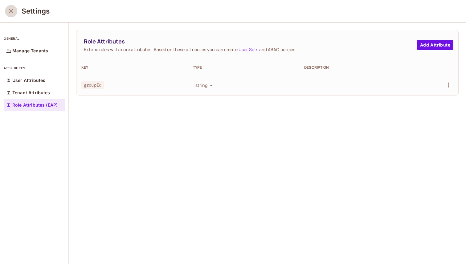
click at [10, 12] on icon "close" at bounding box center [11, 11] width 4 height 4
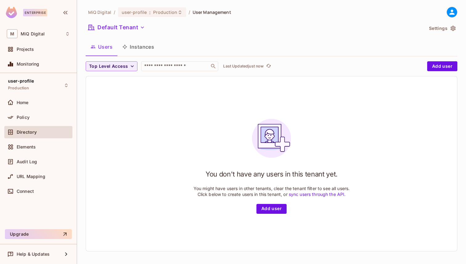
click at [123, 49] on button "Instances" at bounding box center [139, 46] width 42 height 15
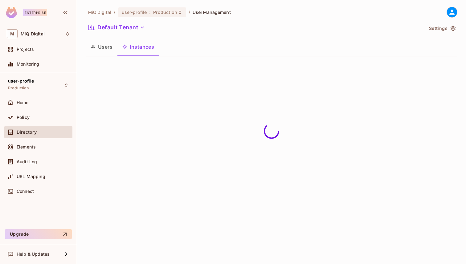
click at [105, 46] on button "Users" at bounding box center [102, 46] width 32 height 15
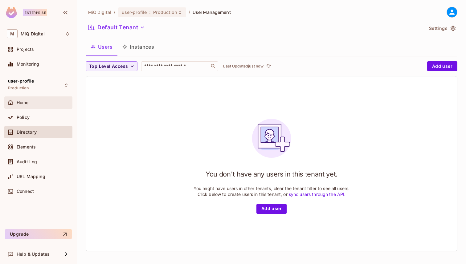
click at [31, 103] on div "Home" at bounding box center [43, 102] width 53 height 5
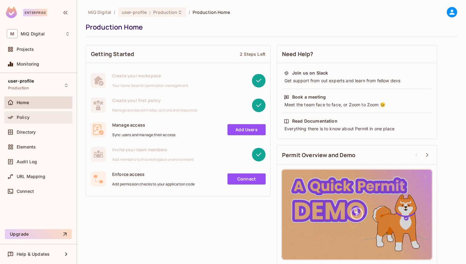
click at [35, 113] on div "Policy" at bounding box center [38, 117] width 68 height 12
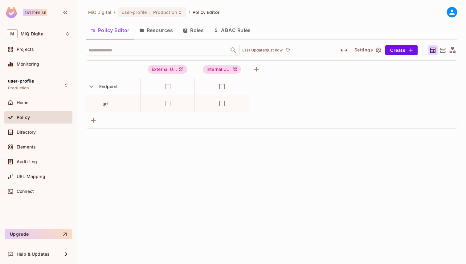
click at [238, 28] on button "ABAC Rules" at bounding box center [232, 30] width 47 height 15
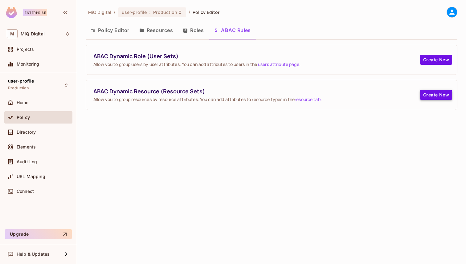
click at [429, 95] on button "Create New" at bounding box center [436, 95] width 32 height 10
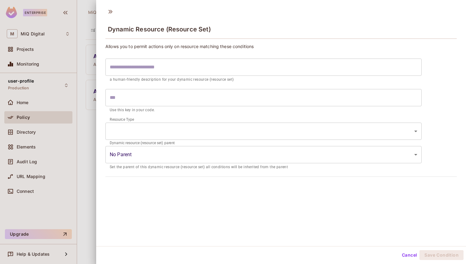
click at [196, 77] on p "a human-friendly description for your dynamic resource (resource set)" at bounding box center [264, 80] width 308 height 6
click at [196, 74] on input "text" at bounding box center [263, 67] width 316 height 17
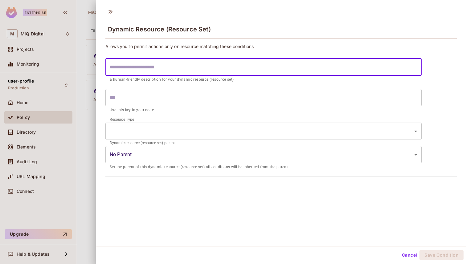
paste input "**********"
type input "**********"
click at [192, 134] on body "**********" at bounding box center [233, 132] width 466 height 264
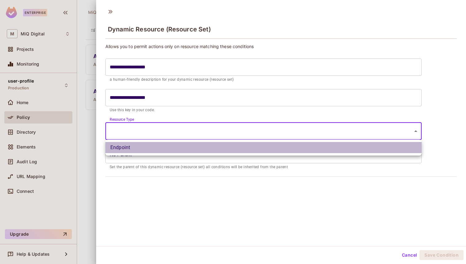
click at [197, 143] on li "Endpoint" at bounding box center [263, 147] width 316 height 11
type input "********"
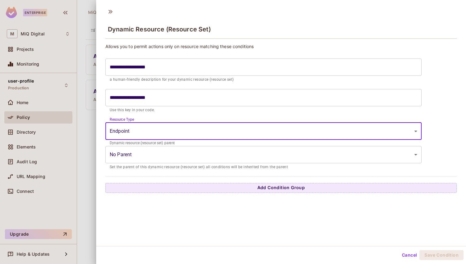
click at [192, 154] on body "**********" at bounding box center [233, 132] width 466 height 264
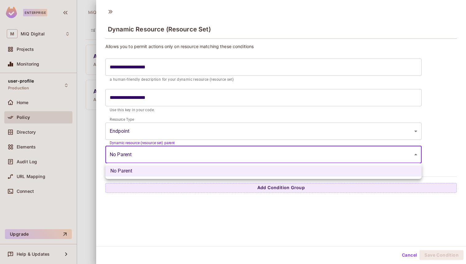
click at [192, 154] on div at bounding box center [233, 132] width 466 height 264
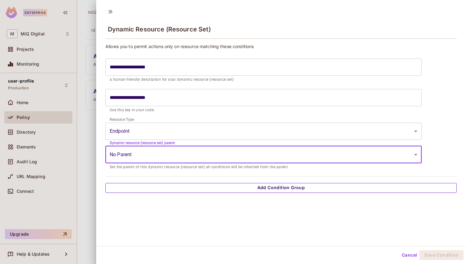
click at [300, 188] on button "Add Condition Group" at bounding box center [281, 188] width 352 height 10
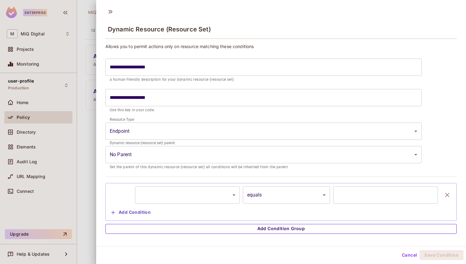
scroll to position [1, 0]
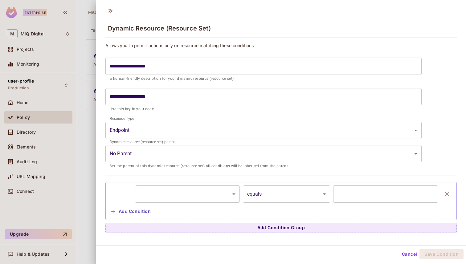
click at [130, 213] on button "Add Condition" at bounding box center [131, 212] width 44 height 10
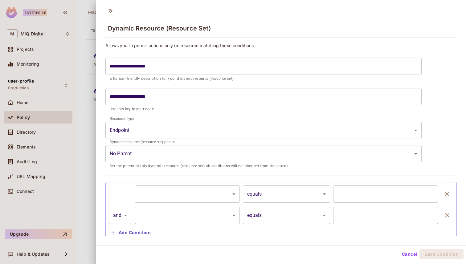
scroll to position [18, 0]
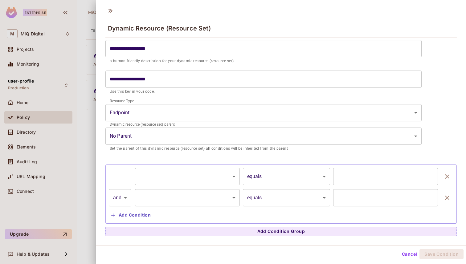
click at [451, 178] on button "button" at bounding box center [447, 176] width 12 height 17
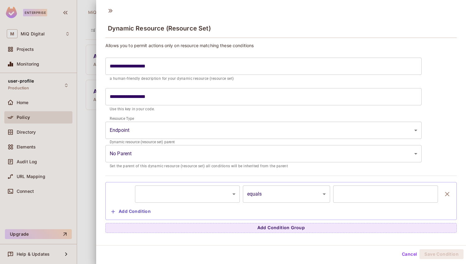
scroll to position [0, 0]
click at [446, 194] on icon "button" at bounding box center [447, 194] width 7 height 7
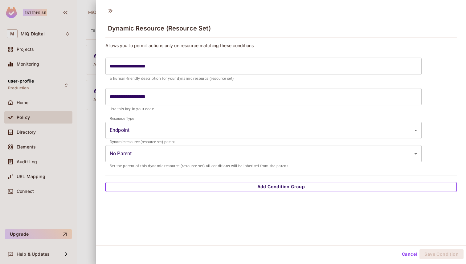
click at [401, 189] on button "Add Condition Group" at bounding box center [281, 187] width 352 height 10
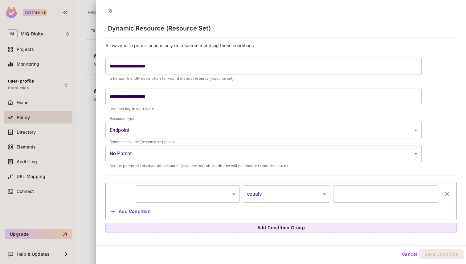
click at [228, 195] on body "**********" at bounding box center [233, 132] width 466 height 264
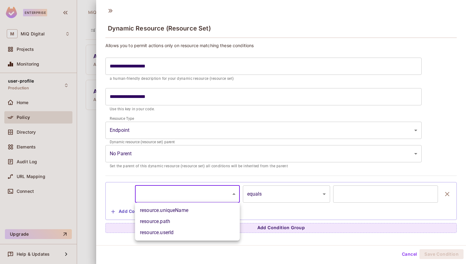
click at [200, 211] on li "resource.uniqueName" at bounding box center [187, 210] width 105 height 11
type input "**********"
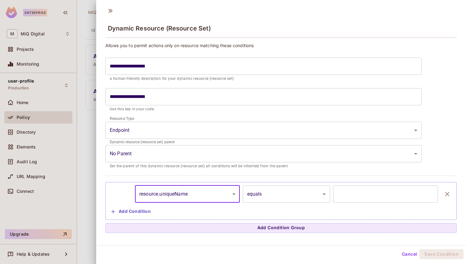
click at [359, 199] on input "text" at bounding box center [385, 194] width 105 height 17
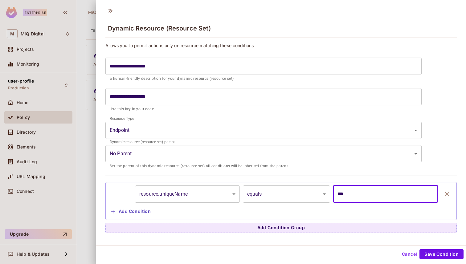
type input "***"
click at [352, 241] on div "**********" at bounding box center [281, 124] width 370 height 242
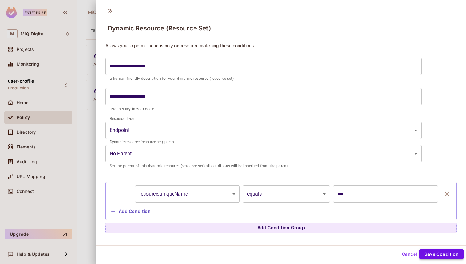
click at [436, 254] on button "Save Condition" at bounding box center [442, 255] width 44 height 10
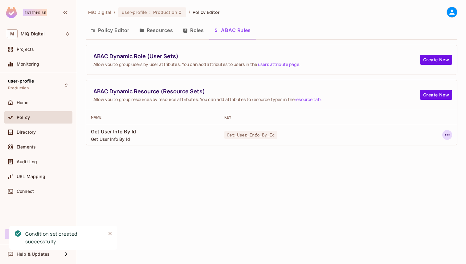
click at [444, 135] on icon "button" at bounding box center [447, 134] width 7 height 7
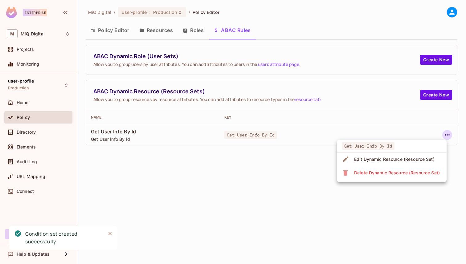
click at [389, 162] on div "Edit Dynamic Resource (Resource Set)" at bounding box center [394, 159] width 80 height 6
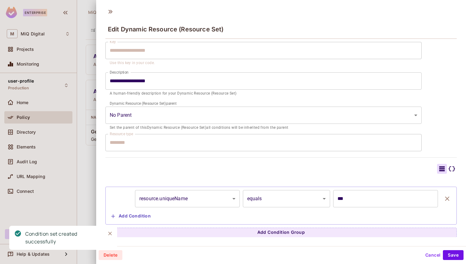
click at [450, 172] on icon at bounding box center [451, 168] width 7 height 7
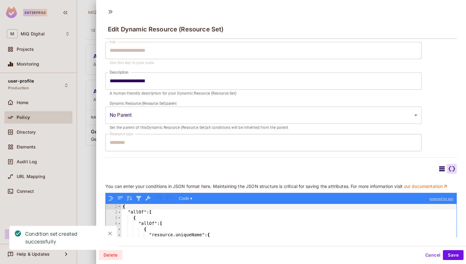
scroll to position [112, 0]
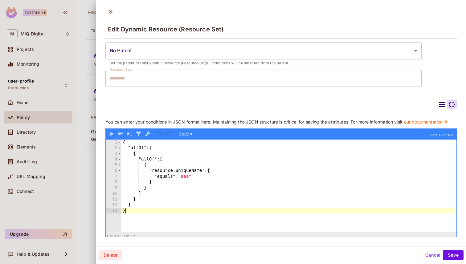
click at [283, 213] on div "{ "allOf" : [ { "allOf" : [ { "resource.uniqueName" : { "equals" : "aaa" } } ] …" at bounding box center [289, 192] width 335 height 104
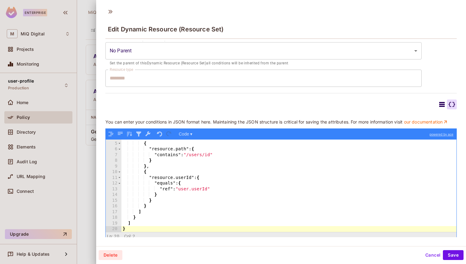
scroll to position [114, 0]
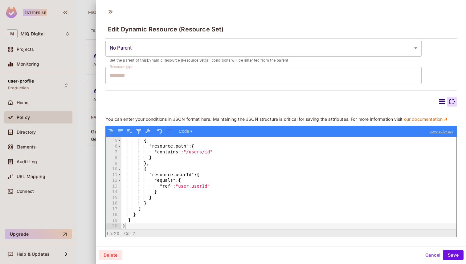
click at [450, 101] on icon at bounding box center [451, 101] width 7 height 7
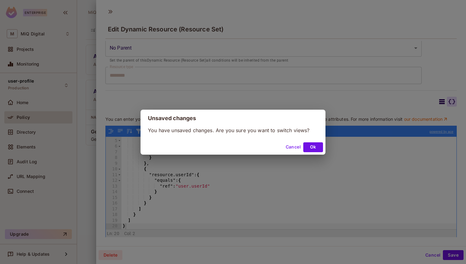
click at [445, 101] on div "Unsaved changes You have unsaved changes. Are you sure you want to switch views…" at bounding box center [233, 132] width 466 height 264
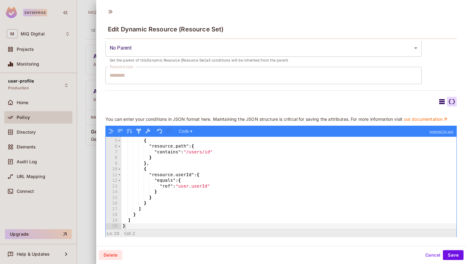
click at [442, 102] on icon at bounding box center [442, 101] width 6 height 5
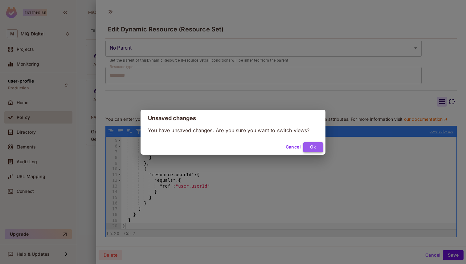
click at [313, 148] on button "Ok" at bounding box center [313, 147] width 20 height 10
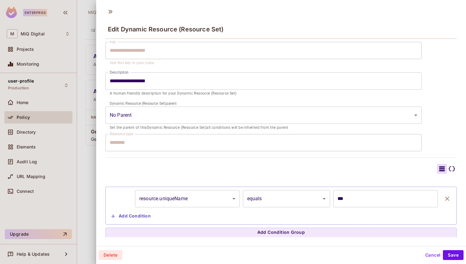
scroll to position [1, 0]
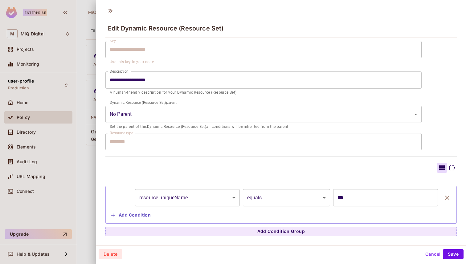
click at [456, 166] on div at bounding box center [452, 168] width 10 height 10
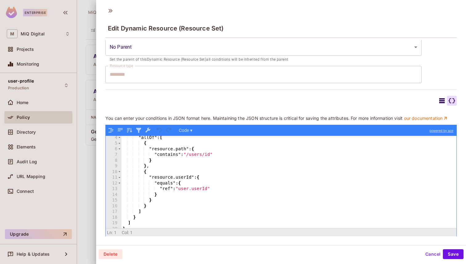
scroll to position [22, 0]
click at [352, 194] on div ""allOf" : [ { "resource.path" : { "contains" : "/users/id" } } , { "resource.us…" at bounding box center [289, 183] width 335 height 104
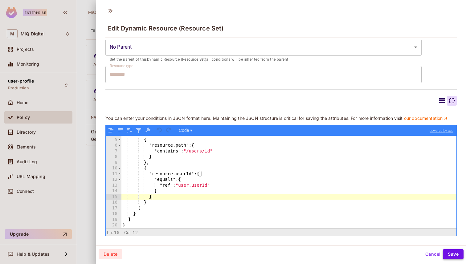
click at [451, 253] on button "Save" at bounding box center [453, 255] width 21 height 10
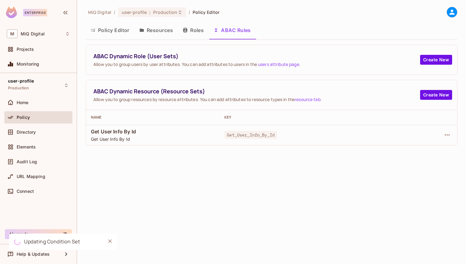
click at [447, 130] on td at bounding box center [428, 135] width 57 height 20
click at [448, 137] on icon "button" at bounding box center [447, 134] width 7 height 7
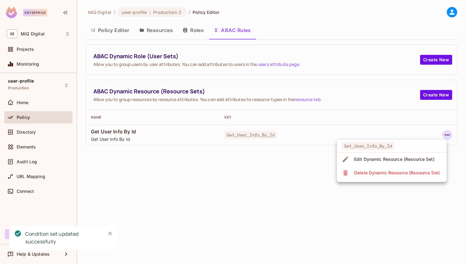
click at [387, 162] on div "Edit Dynamic Resource (Resource Set)" at bounding box center [394, 159] width 80 height 6
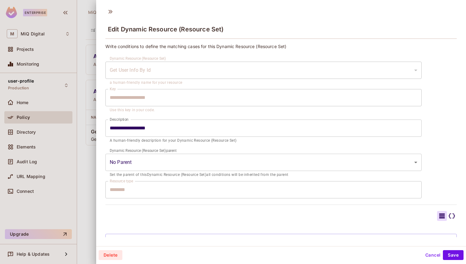
scroll to position [68, 0]
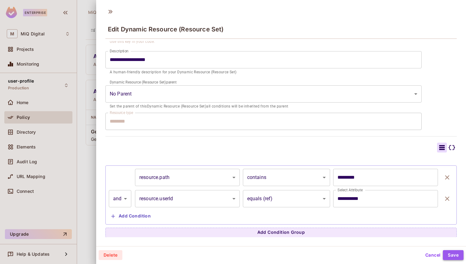
click at [448, 254] on button "Save" at bounding box center [453, 255] width 21 height 10
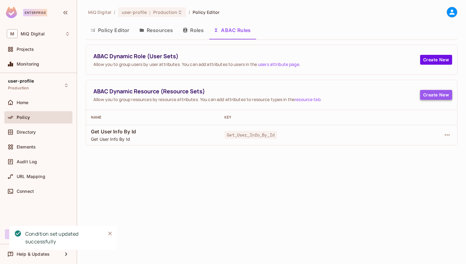
click at [448, 97] on button "Create New" at bounding box center [436, 95] width 32 height 10
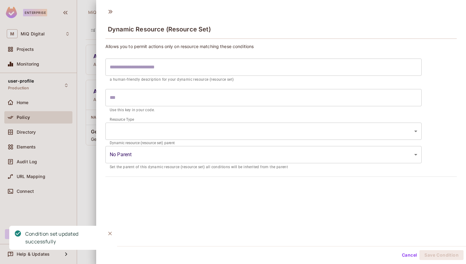
click at [212, 67] on input "text" at bounding box center [263, 67] width 316 height 17
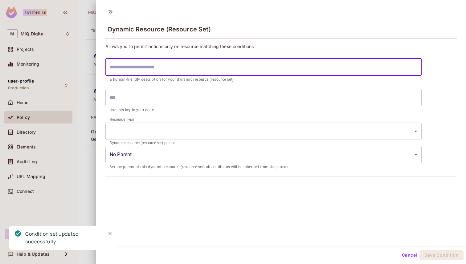
paste input "******"
type input "******"
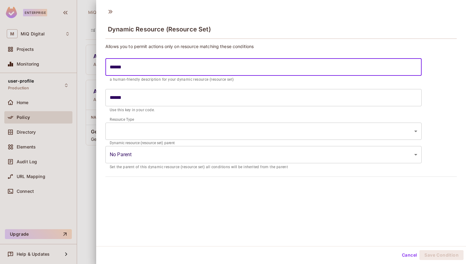
click at [318, 132] on body "Enterprise M MiQ Digital Projects Monitoring user-profile Production Home Polic…" at bounding box center [233, 132] width 466 height 264
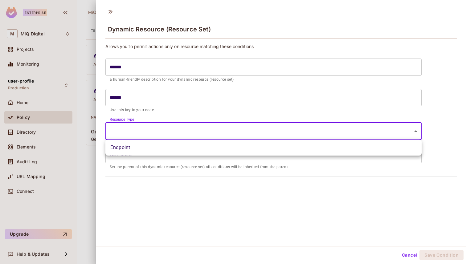
click at [274, 148] on li "Endpoint" at bounding box center [263, 147] width 316 height 11
type input "********"
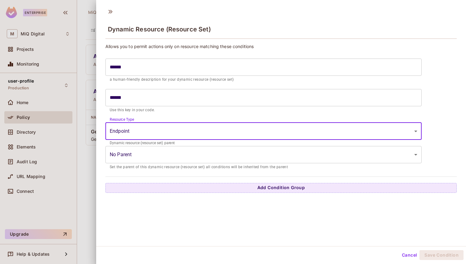
scroll to position [1, 0]
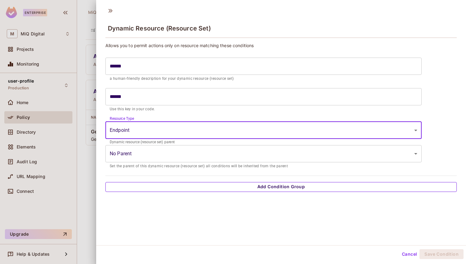
click at [278, 189] on button "Add Condition Group" at bounding box center [281, 187] width 352 height 10
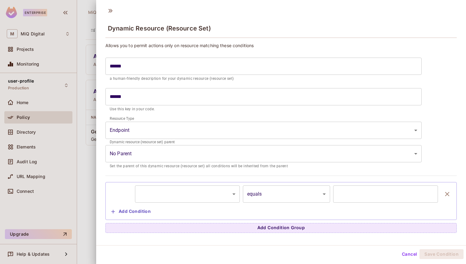
click at [173, 198] on body "Enterprise M MiQ Digital Projects Monitoring user-profile Production Home Polic…" at bounding box center [233, 132] width 466 height 264
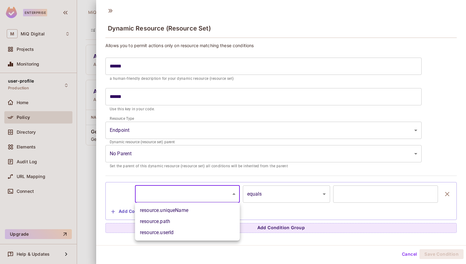
click at [167, 221] on li "resource.path" at bounding box center [187, 221] width 105 height 11
type input "**********"
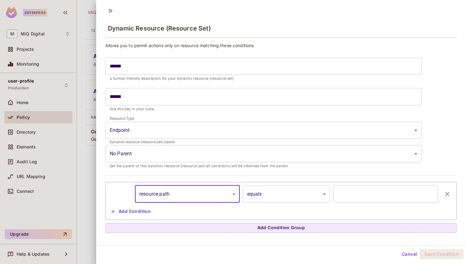
click at [366, 199] on input "text" at bounding box center [385, 194] width 105 height 17
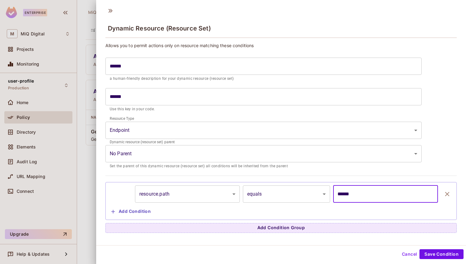
type input "******"
click at [285, 196] on body "**********" at bounding box center [233, 132] width 466 height 264
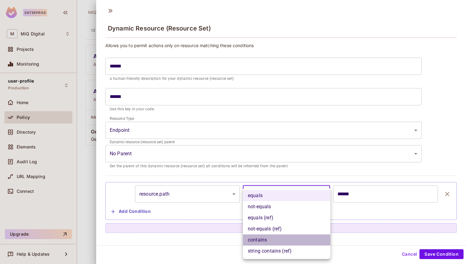
click at [264, 240] on li "contains" at bounding box center [287, 240] width 88 height 11
type input "********"
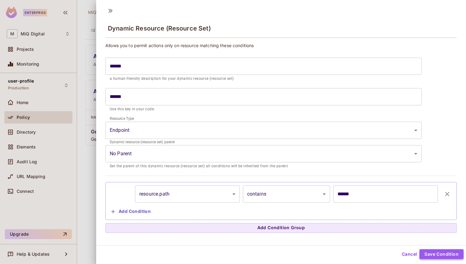
click at [445, 256] on button "Save Condition" at bounding box center [442, 255] width 44 height 10
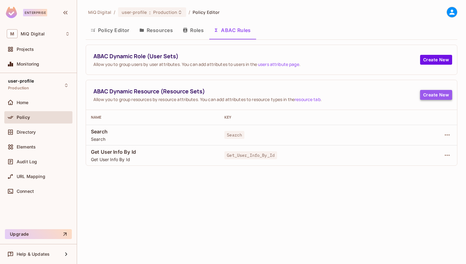
click at [434, 99] on button "Create New" at bounding box center [436, 95] width 32 height 10
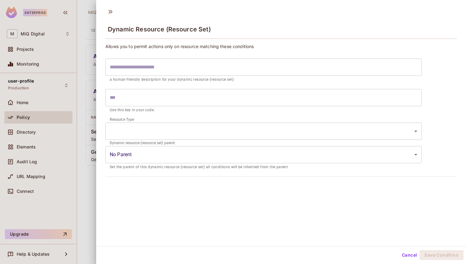
click at [264, 56] on form "​ a human-friendly description for your dynamic resource (resource set) ​ Use t…" at bounding box center [263, 86] width 316 height 61
click at [264, 60] on input "text" at bounding box center [263, 67] width 316 height 17
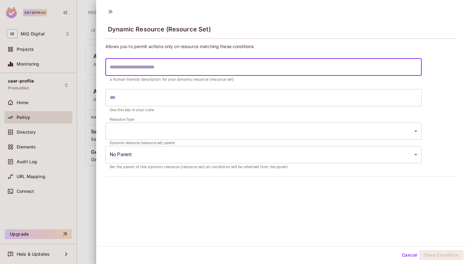
paste input "**********"
type input "**********"
click at [212, 135] on body "**********" at bounding box center [233, 132] width 466 height 264
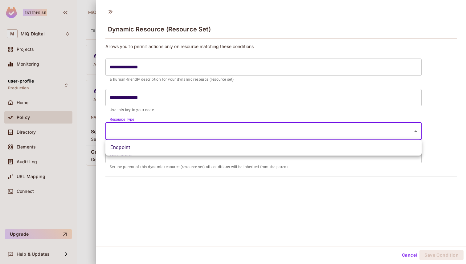
click at [196, 149] on li "Endpoint" at bounding box center [263, 147] width 316 height 11
type input "********"
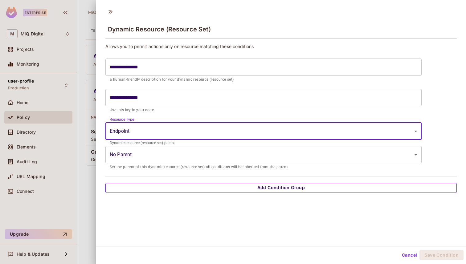
click at [241, 185] on button "Add Condition Group" at bounding box center [281, 188] width 352 height 10
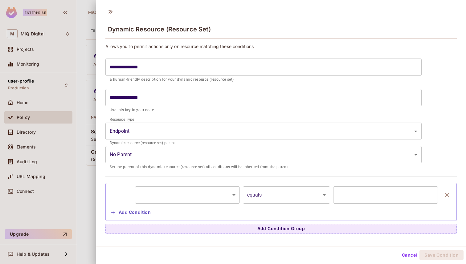
click at [367, 200] on input "text" at bounding box center [385, 195] width 105 height 17
paste input "*******"
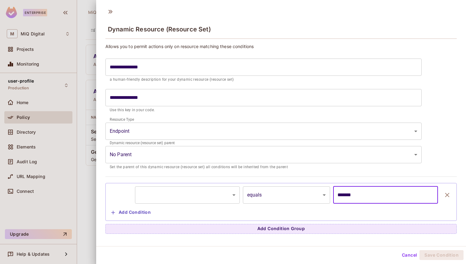
type input "*******"
click at [313, 199] on body "**********" at bounding box center [233, 132] width 466 height 264
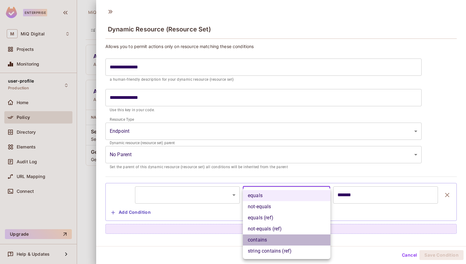
click at [269, 241] on li "contains" at bounding box center [287, 240] width 88 height 11
type input "********"
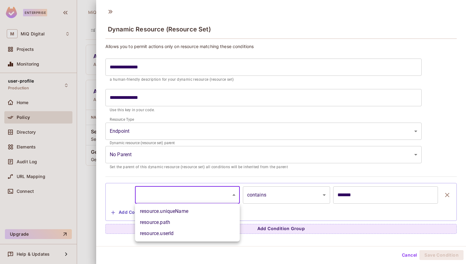
click at [217, 197] on body "**********" at bounding box center [233, 132] width 466 height 264
drag, startPoint x: 195, startPoint y: 217, endPoint x: 192, endPoint y: 221, distance: 5.5
click at [192, 221] on ul "resource.uniqueName resource.path resource.userId" at bounding box center [187, 223] width 105 height 38
click at [192, 221] on li "resource.path" at bounding box center [187, 222] width 105 height 11
type input "**********"
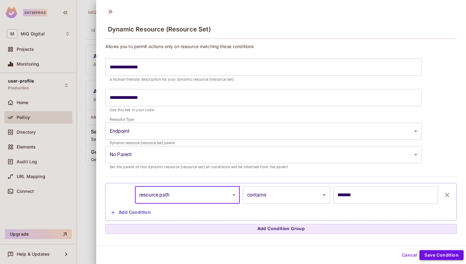
click at [443, 258] on button "Save Condition" at bounding box center [442, 255] width 44 height 10
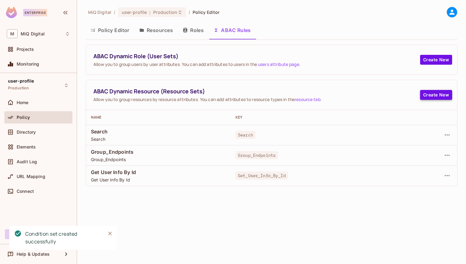
click at [435, 93] on button "Create New" at bounding box center [436, 95] width 32 height 10
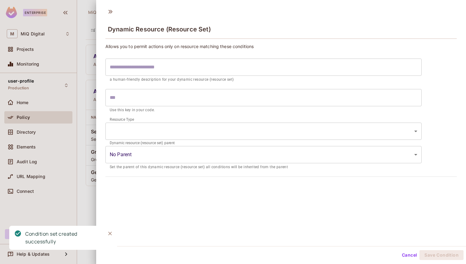
click at [200, 68] on input "text" at bounding box center [263, 67] width 316 height 17
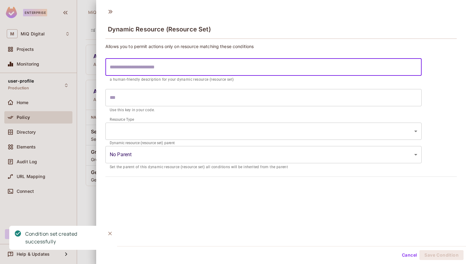
paste input "**********"
type input "**********"
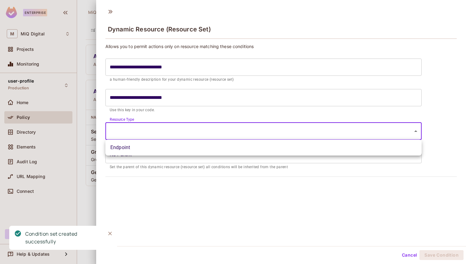
click at [217, 139] on body "**********" at bounding box center [233, 132] width 466 height 264
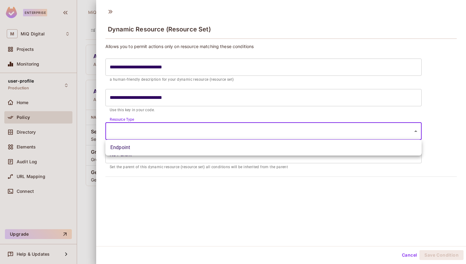
click at [202, 154] on ul "Endpoint" at bounding box center [263, 148] width 316 height 16
click at [204, 148] on li "Endpoint" at bounding box center [263, 147] width 316 height 11
type input "********"
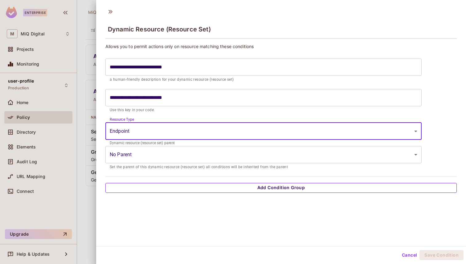
click at [303, 188] on button "Add Condition Group" at bounding box center [281, 188] width 352 height 10
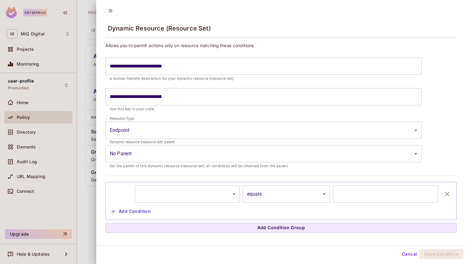
click at [218, 186] on body "**********" at bounding box center [233, 132] width 466 height 264
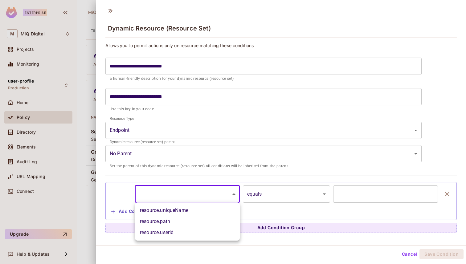
click at [217, 213] on li "resource.uniqueName" at bounding box center [187, 210] width 105 height 11
type input "**********"
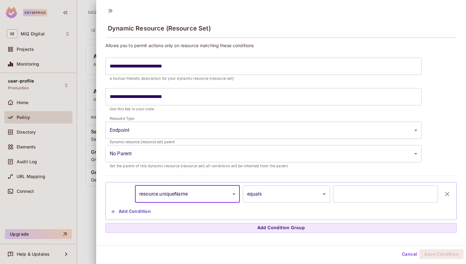
click at [357, 198] on input "text" at bounding box center [385, 194] width 105 height 17
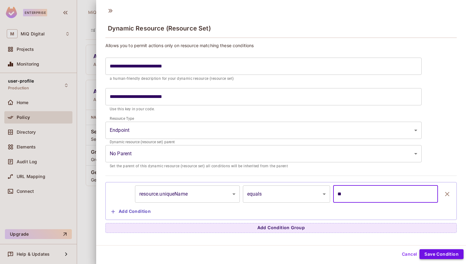
type input "**"
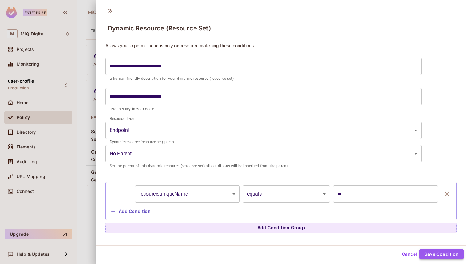
click at [436, 257] on button "Save Condition" at bounding box center [442, 255] width 44 height 10
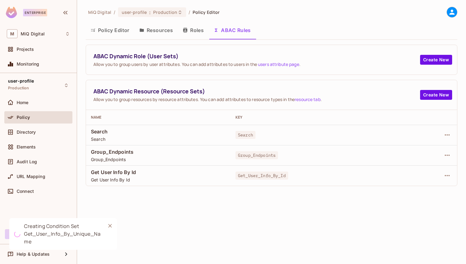
click at [452, 174] on td at bounding box center [430, 176] width 54 height 20
click at [451, 175] on icon "button" at bounding box center [447, 175] width 7 height 7
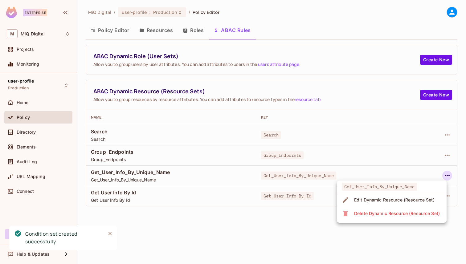
click at [416, 198] on div "Edit Dynamic Resource (Resource Set)" at bounding box center [394, 200] width 80 height 6
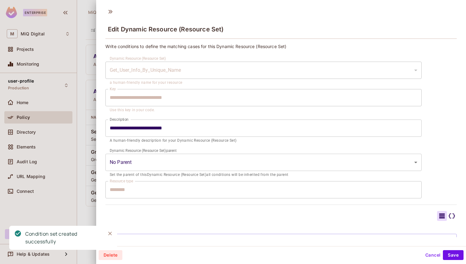
scroll to position [47, 0]
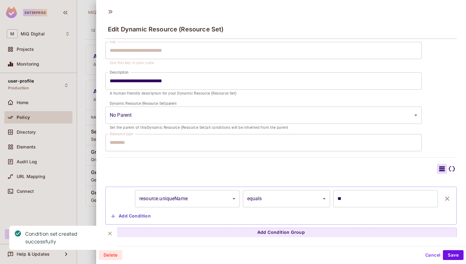
click at [449, 170] on icon at bounding box center [451, 168] width 7 height 7
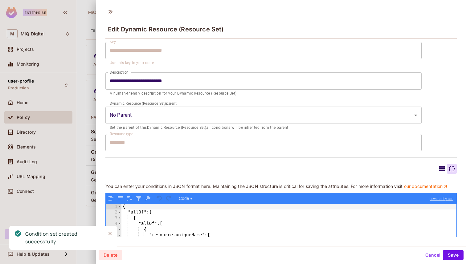
click at [283, 211] on div "{ "allOf" : [ { "allOf" : [ { "resource.uniqueName" : { "equals" : "ss" } } ] }…" at bounding box center [289, 256] width 335 height 104
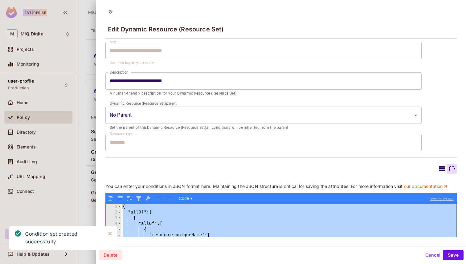
scroll to position [22, 0]
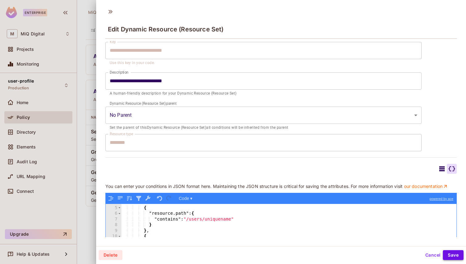
click at [451, 258] on button "Save" at bounding box center [453, 255] width 21 height 10
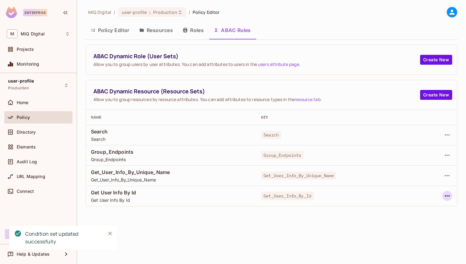
click at [448, 197] on icon "button" at bounding box center [447, 195] width 7 height 7
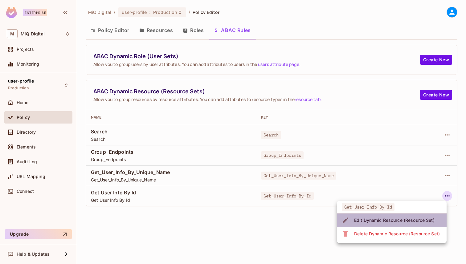
click at [391, 218] on div "Edit Dynamic Resource (Resource Set)" at bounding box center [394, 220] width 80 height 6
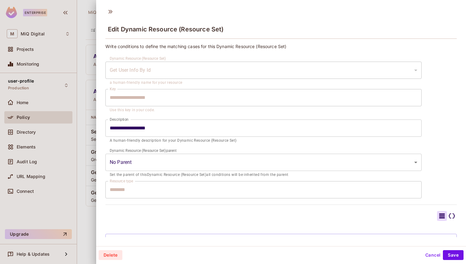
scroll to position [68, 0]
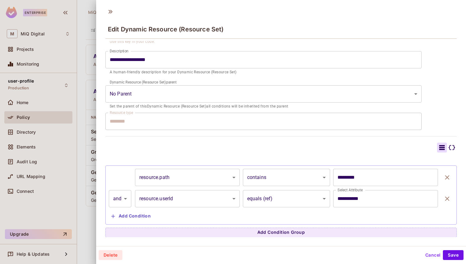
click at [453, 147] on icon at bounding box center [451, 147] width 7 height 7
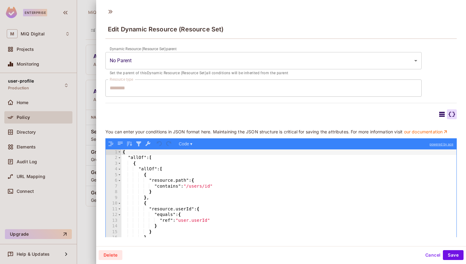
scroll to position [114, 0]
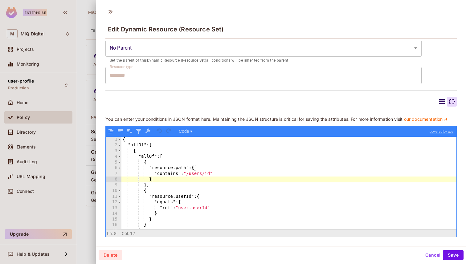
click at [292, 177] on div "{ "allOf" : [ { "allOf" : [ { "resource.path" : { "contains" : "/users/id" } } …" at bounding box center [289, 189] width 335 height 104
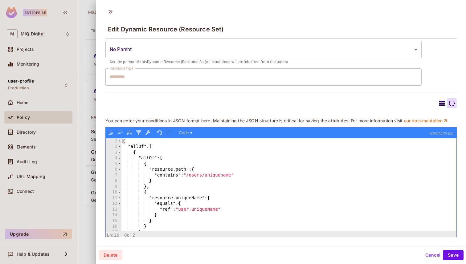
scroll to position [22, 0]
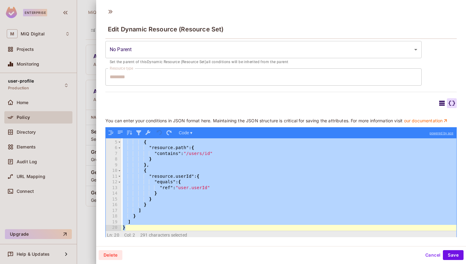
click at [428, 252] on button "Cancel" at bounding box center [433, 255] width 20 height 10
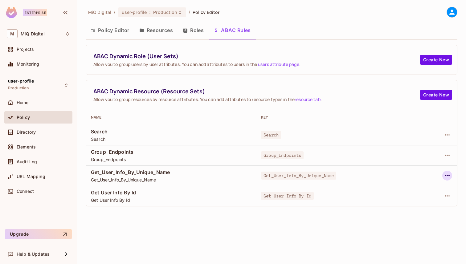
click at [445, 175] on icon "button" at bounding box center [447, 175] width 7 height 7
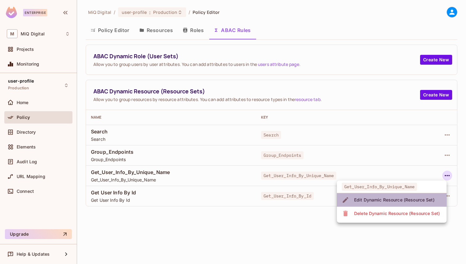
click at [394, 201] on div "Edit Dynamic Resource (Resource Set)" at bounding box center [394, 200] width 80 height 6
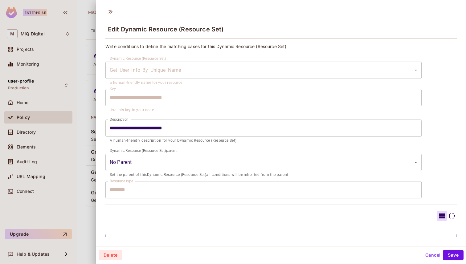
scroll to position [68, 0]
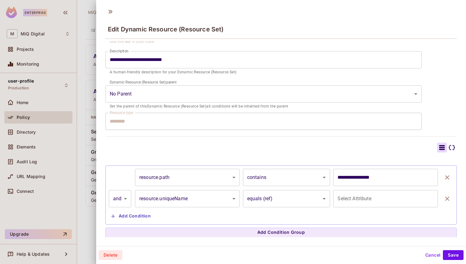
type input "**********"
click at [452, 146] on icon at bounding box center [451, 147] width 7 height 7
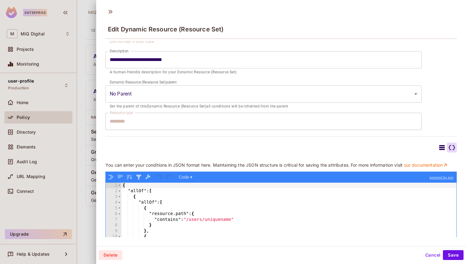
click at [294, 193] on div "{ "allOf" : [ { "allOf" : [ { "resource.path" : { "contains" : "/users/uniquena…" at bounding box center [289, 235] width 335 height 104
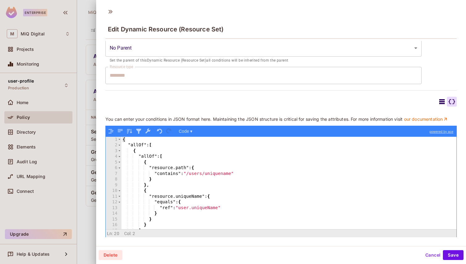
scroll to position [22, 0]
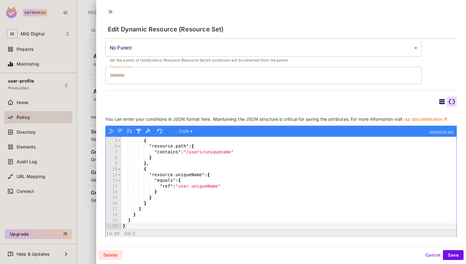
click at [435, 257] on button "Cancel" at bounding box center [433, 255] width 20 height 10
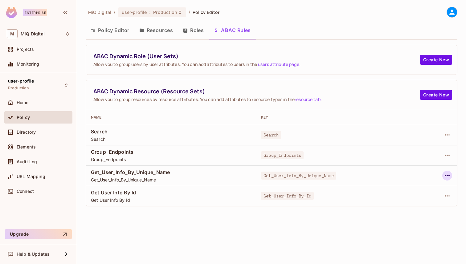
click at [445, 177] on icon "button" at bounding box center [447, 175] width 7 height 7
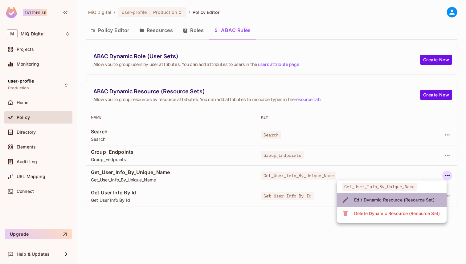
click at [389, 200] on div "Edit Dynamic Resource (Resource Set)" at bounding box center [394, 200] width 80 height 6
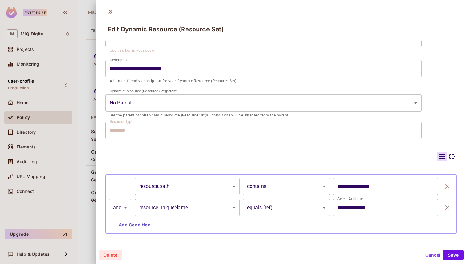
scroll to position [68, 0]
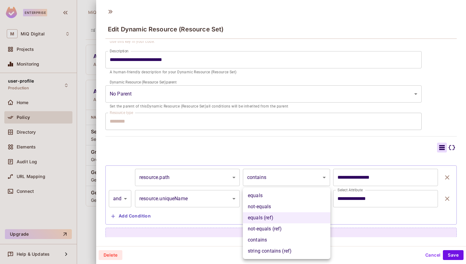
click at [302, 200] on body "Enterprise M MiQ Digital Projects Monitoring user-profile Production Home Polic…" at bounding box center [233, 132] width 466 height 264
click at [322, 155] on div at bounding box center [233, 132] width 466 height 264
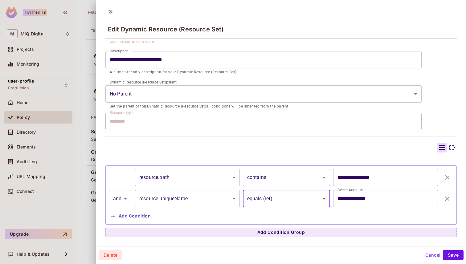
click at [430, 255] on button "Cancel" at bounding box center [433, 255] width 20 height 10
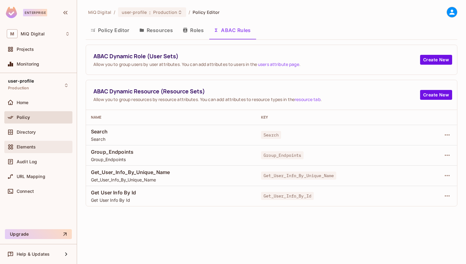
click at [29, 146] on span "Elements" at bounding box center [26, 147] width 19 height 5
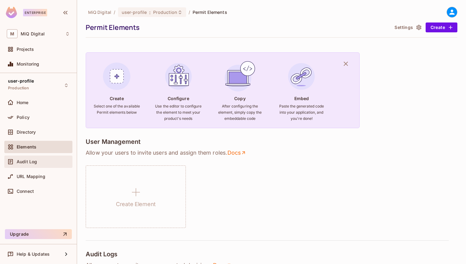
click at [31, 168] on div "Audit Log" at bounding box center [38, 162] width 68 height 12
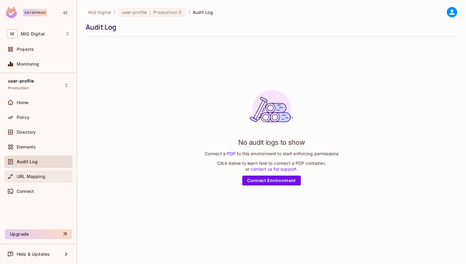
click at [32, 179] on div "URL Mapping" at bounding box center [38, 176] width 63 height 7
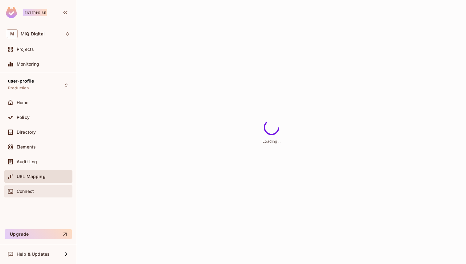
click at [32, 187] on div "Connect" at bounding box center [38, 191] width 68 height 12
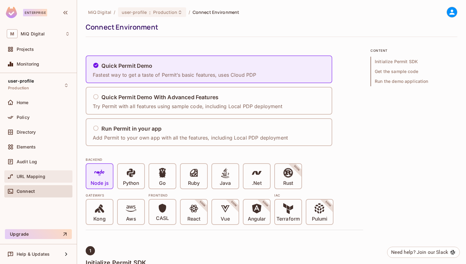
click at [35, 175] on span "URL Mapping" at bounding box center [31, 176] width 29 height 5
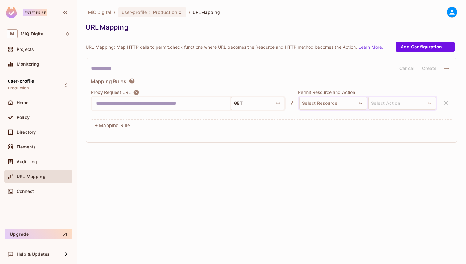
click at [30, 174] on div "URL Mapping" at bounding box center [38, 176] width 63 height 7
click at [41, 153] on div "Elements" at bounding box center [38, 148] width 68 height 15
click at [44, 135] on div "Directory" at bounding box center [38, 132] width 63 height 7
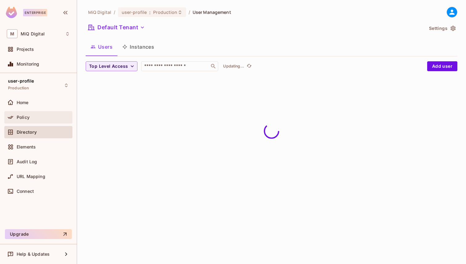
click at [44, 117] on div "Policy" at bounding box center [43, 117] width 53 height 5
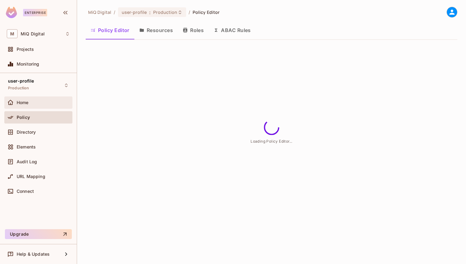
click at [47, 100] on div "Home" at bounding box center [43, 102] width 53 height 5
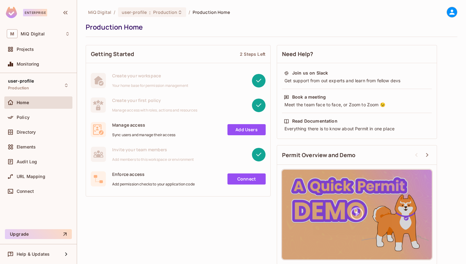
click at [21, 110] on div "Home" at bounding box center [38, 104] width 68 height 15
click at [21, 115] on span "Policy" at bounding box center [23, 117] width 13 height 5
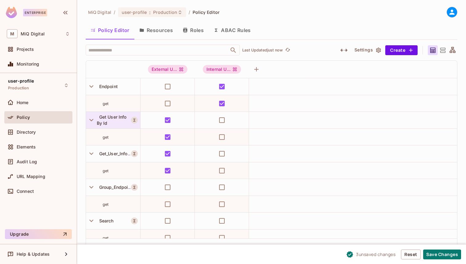
click at [109, 121] on div "Get User Info By Id" at bounding box center [114, 120] width 34 height 12
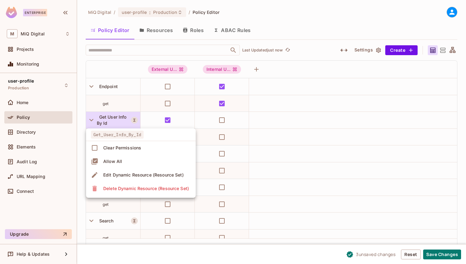
click at [108, 121] on div at bounding box center [233, 132] width 466 height 264
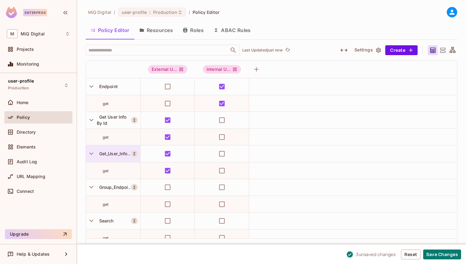
click at [112, 155] on span "Get_User_Info_By_Unique_Name" at bounding box center [131, 153] width 68 height 5
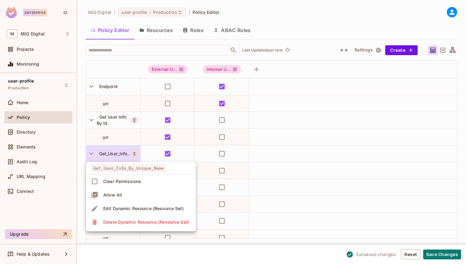
click at [112, 155] on div at bounding box center [233, 132] width 466 height 264
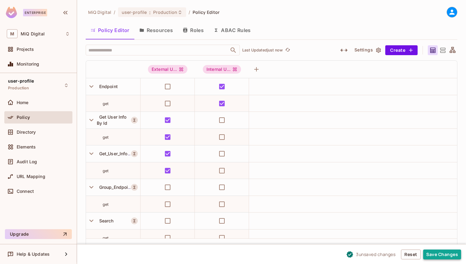
click at [449, 258] on button "Save Changes" at bounding box center [442, 255] width 38 height 10
click at [149, 29] on button "Resources" at bounding box center [155, 30] width 43 height 15
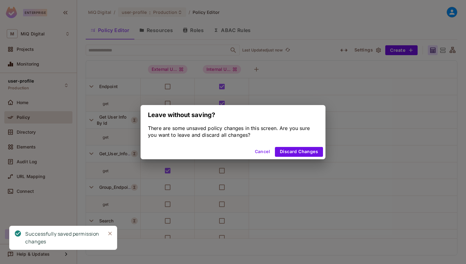
click at [263, 151] on button "Cancel" at bounding box center [263, 152] width 20 height 10
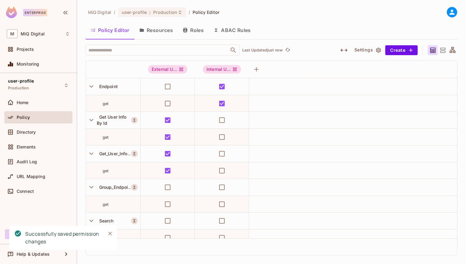
click at [148, 24] on button "Resources" at bounding box center [155, 30] width 43 height 15
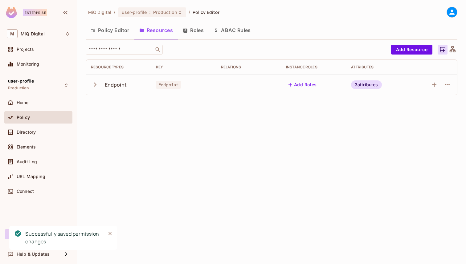
click at [188, 31] on button "Roles" at bounding box center [193, 30] width 31 height 15
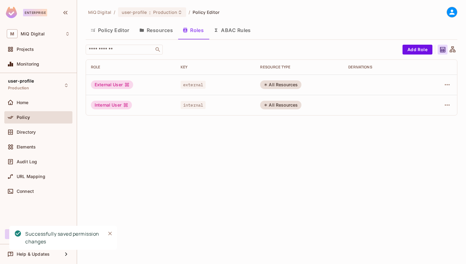
click at [221, 36] on button "ABAC Rules" at bounding box center [232, 30] width 47 height 15
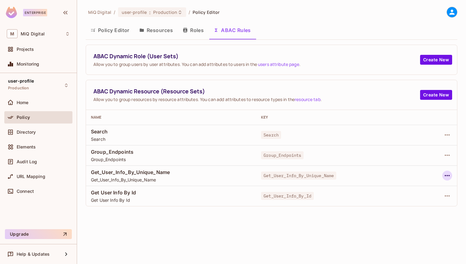
drag, startPoint x: 444, startPoint y: 158, endPoint x: 446, endPoint y: 174, distance: 16.4
click at [446, 167] on tbody "Search Search Search Group_Endpoints Group_Endpoints Group_Endpoints Get_User_I…" at bounding box center [271, 165] width 371 height 81
click at [446, 192] on icon "button" at bounding box center [447, 195] width 7 height 7
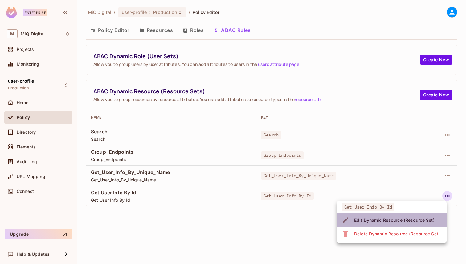
click at [396, 219] on div "Edit Dynamic Resource (Resource Set)" at bounding box center [394, 220] width 80 height 6
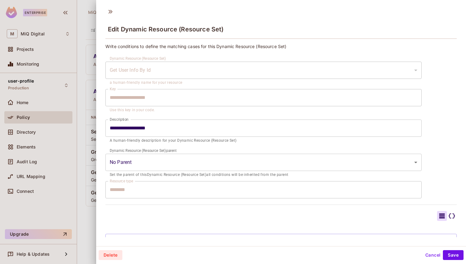
type input "**********"
click at [426, 255] on button "Cancel" at bounding box center [433, 255] width 20 height 10
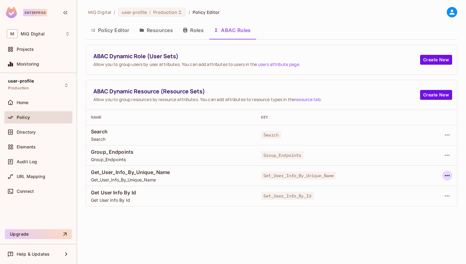
click at [449, 175] on icon "button" at bounding box center [447, 175] width 5 height 1
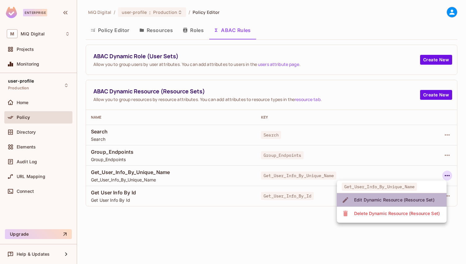
click at [411, 197] on div "Edit Dynamic Resource (Resource Set)" at bounding box center [394, 200] width 80 height 6
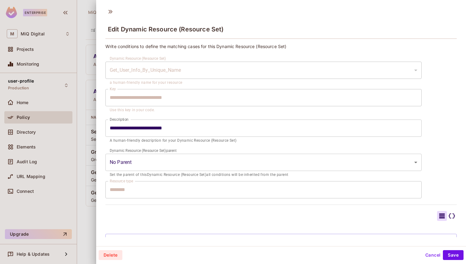
click at [196, 66] on div "Get_User_Info_By_Unique_Name" at bounding box center [263, 70] width 316 height 17
click at [170, 69] on div "Get_User_Info_By_Unique_Name" at bounding box center [263, 70] width 316 height 17
click at [170, 70] on div "Get_User_Info_By_Unique_Name" at bounding box center [263, 70] width 316 height 17
click at [113, 255] on button "Delete" at bounding box center [111, 255] width 24 height 10
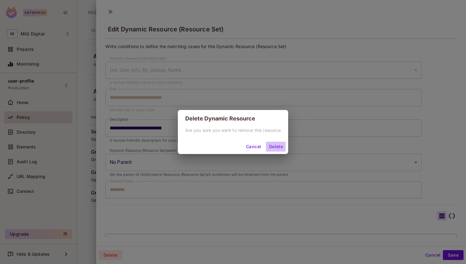
click at [275, 146] on button "Delete" at bounding box center [276, 147] width 20 height 10
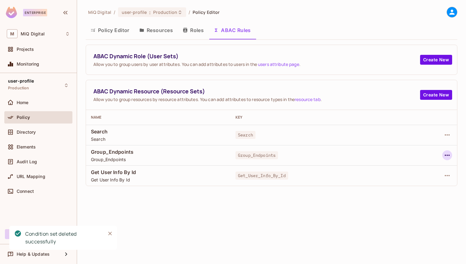
click at [445, 157] on icon "button" at bounding box center [447, 155] width 7 height 7
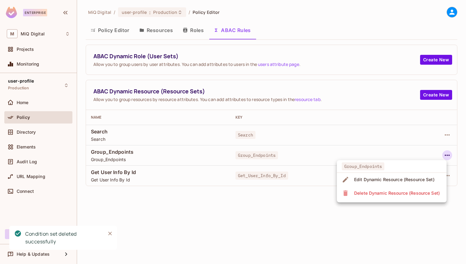
click at [390, 194] on div "Delete Dynamic Resource (Resource Set)" at bounding box center [397, 193] width 86 height 6
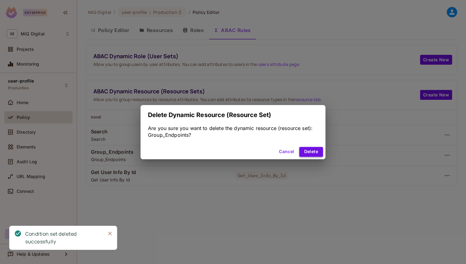
click at [315, 155] on button "Delete" at bounding box center [311, 152] width 24 height 10
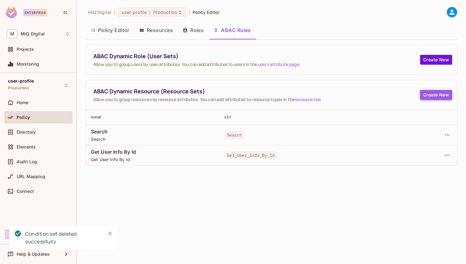
click at [434, 97] on button "Create New" at bounding box center [436, 95] width 32 height 10
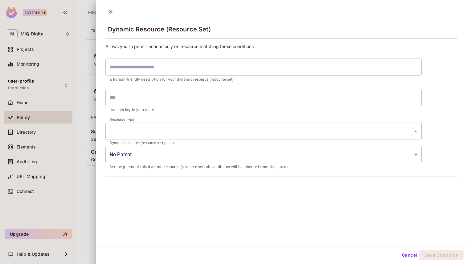
click at [161, 98] on input "text" at bounding box center [263, 97] width 316 height 17
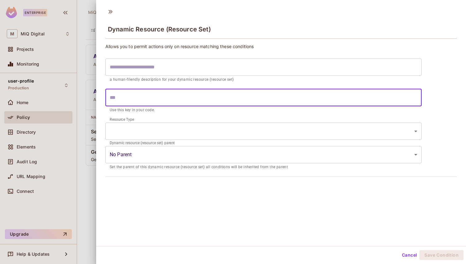
paste input "**********"
type input "**********"
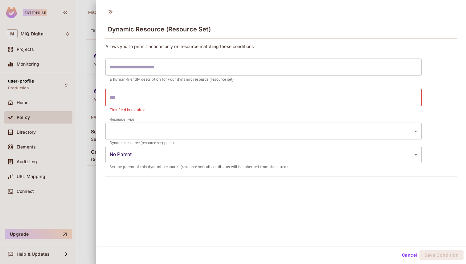
click at [166, 68] on input "text" at bounding box center [263, 67] width 316 height 17
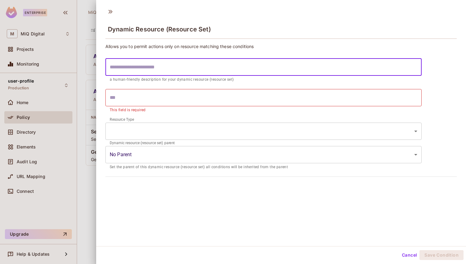
paste input "**********"
type input "**********"
click at [152, 130] on body "**********" at bounding box center [233, 132] width 466 height 264
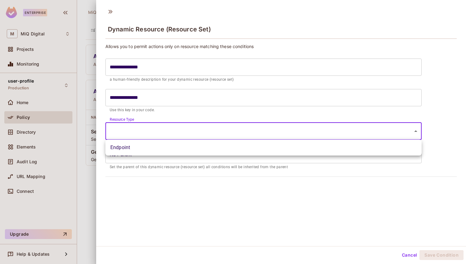
click at [145, 145] on li "Endpoint" at bounding box center [263, 147] width 316 height 11
type input "********"
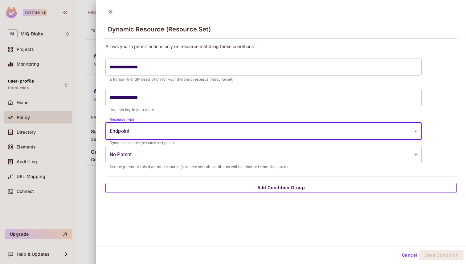
click at [298, 190] on button "Add Condition Group" at bounding box center [281, 188] width 352 height 10
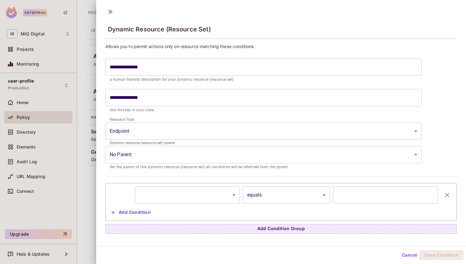
click at [373, 199] on input "text" at bounding box center [385, 195] width 105 height 17
paste input "*******"
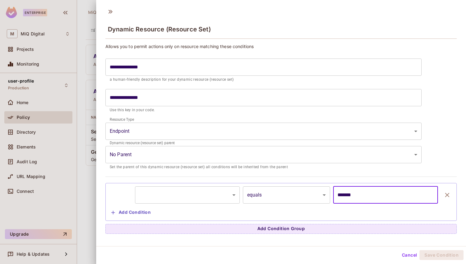
type input "*******"
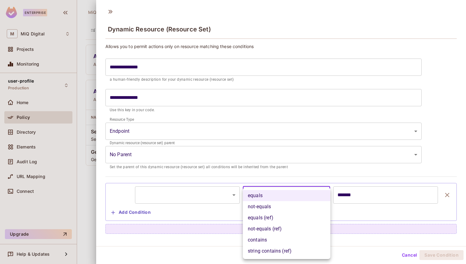
click at [269, 188] on body "**********" at bounding box center [233, 132] width 466 height 264
click at [254, 245] on li "contains" at bounding box center [287, 240] width 88 height 11
type input "********"
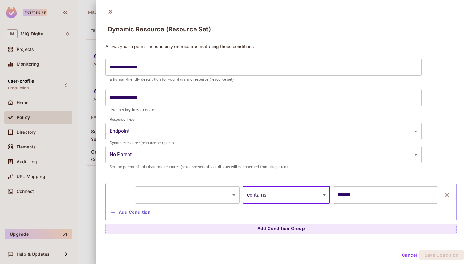
click at [211, 210] on div "​ ********* ​ contains ******** ​ ******* ​ Add Condition" at bounding box center [281, 202] width 345 height 31
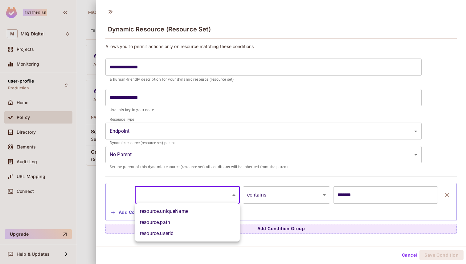
click at [211, 193] on body "**********" at bounding box center [233, 132] width 466 height 264
click at [201, 221] on li "resource.path" at bounding box center [187, 222] width 105 height 11
type input "**********"
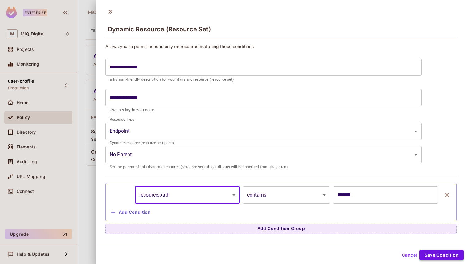
click at [441, 254] on button "Save Condition" at bounding box center [442, 255] width 44 height 10
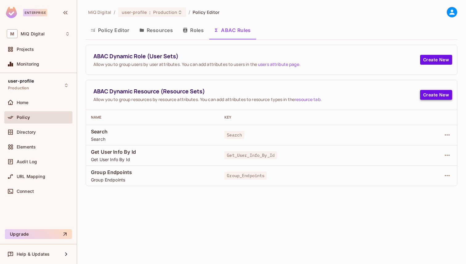
click at [433, 90] on button "Create New" at bounding box center [436, 95] width 32 height 10
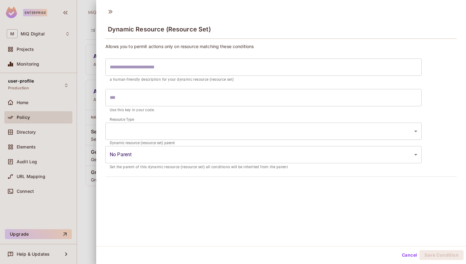
click at [202, 66] on input "text" at bounding box center [263, 67] width 316 height 17
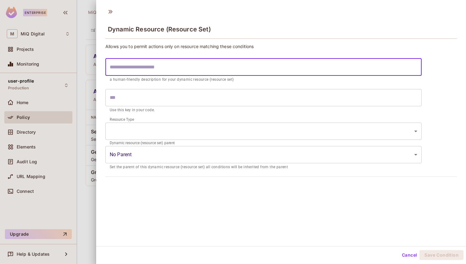
paste input "**********"
type input "**********"
click at [165, 129] on body "**********" at bounding box center [233, 132] width 466 height 264
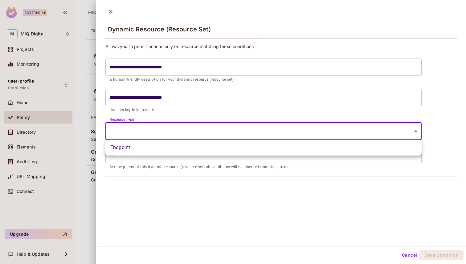
click at [157, 148] on li "Endpoint" at bounding box center [263, 147] width 316 height 11
type input "********"
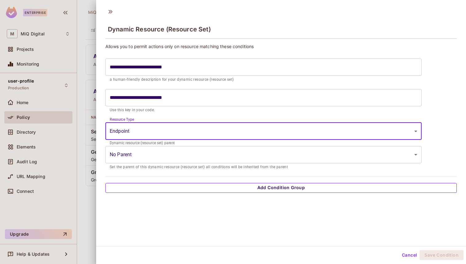
click at [337, 189] on button "Add Condition Group" at bounding box center [281, 188] width 352 height 10
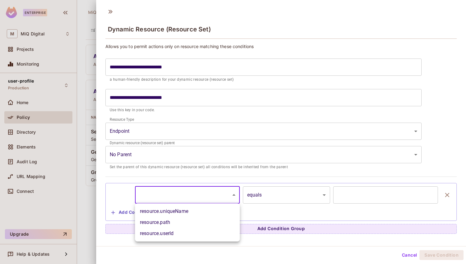
click at [221, 201] on body "**********" at bounding box center [233, 132] width 466 height 264
click at [193, 223] on li "resource.path" at bounding box center [187, 222] width 105 height 11
type input "**********"
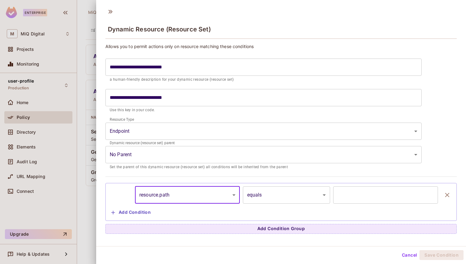
click at [382, 197] on input "text" at bounding box center [385, 195] width 105 height 17
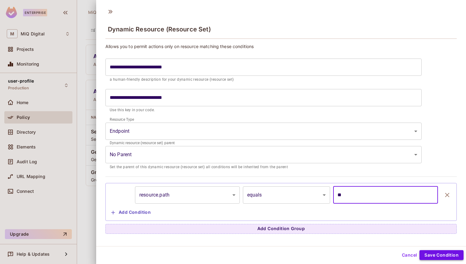
type input "**"
click at [434, 253] on button "Save Condition" at bounding box center [442, 255] width 44 height 10
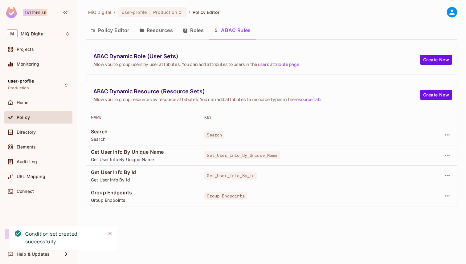
click at [453, 197] on td at bounding box center [433, 196] width 48 height 20
click at [447, 155] on icon "button" at bounding box center [447, 155] width 7 height 7
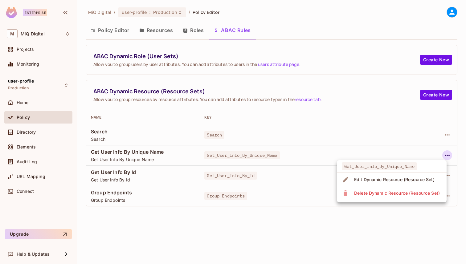
click at [396, 184] on span "Edit Dynamic Resource (Resource Set)" at bounding box center [395, 180] width 84 height 10
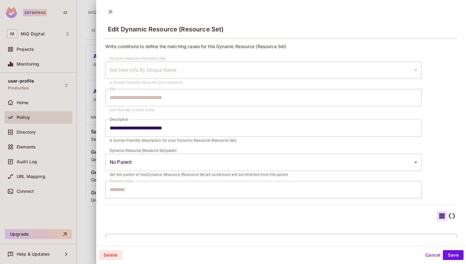
scroll to position [47, 0]
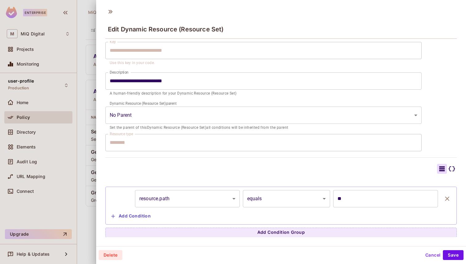
click at [449, 169] on icon at bounding box center [452, 169] width 6 height 5
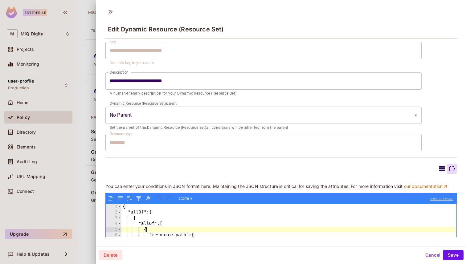
click at [275, 228] on div "{ "allOf" : [ { "allOf" : [ { "resource.path" : { "equals" : "aa" } } ] } ] }" at bounding box center [289, 256] width 335 height 104
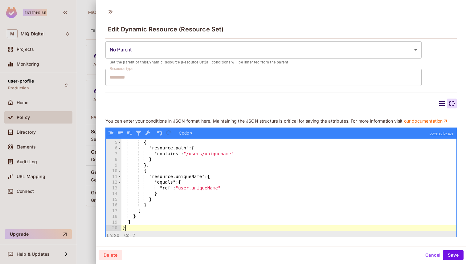
scroll to position [22, 0]
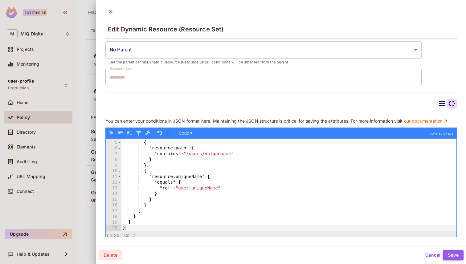
click at [455, 253] on button "Save" at bounding box center [453, 255] width 21 height 10
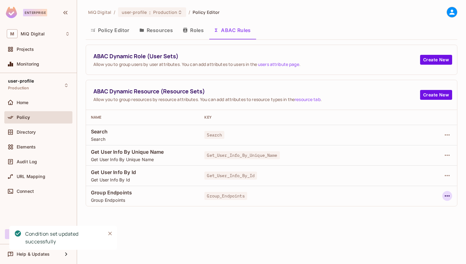
click at [444, 195] on icon "button" at bounding box center [447, 195] width 7 height 7
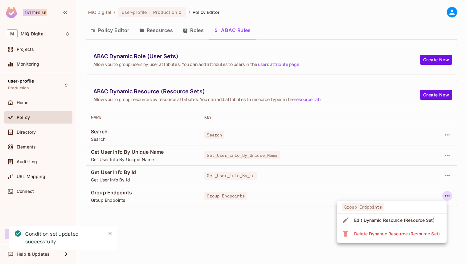
click at [414, 221] on div "Edit Dynamic Resource (Resource Set)" at bounding box center [394, 220] width 80 height 6
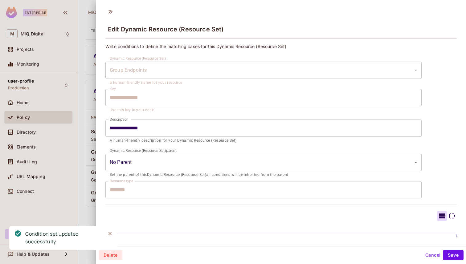
scroll to position [47, 0]
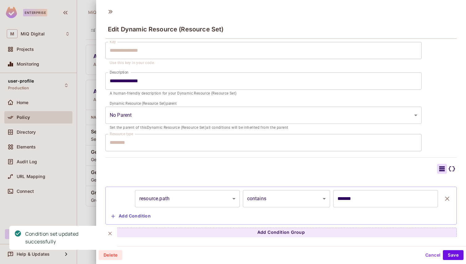
click at [426, 250] on div "Delete Cancel Save" at bounding box center [281, 255] width 370 height 15
click at [428, 253] on button "Cancel" at bounding box center [433, 255] width 20 height 10
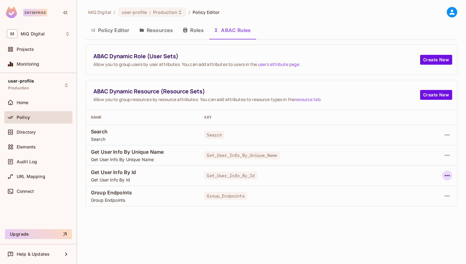
click at [447, 174] on icon "button" at bounding box center [447, 175] width 7 height 7
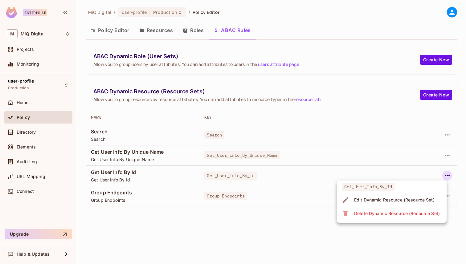
click at [411, 198] on div "Edit Dynamic Resource (Resource Set)" at bounding box center [394, 200] width 80 height 6
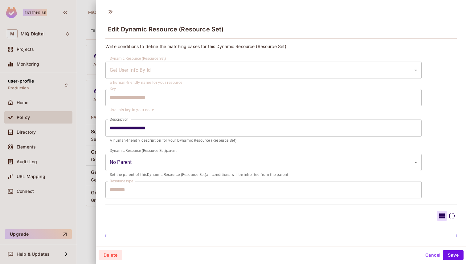
scroll to position [68, 0]
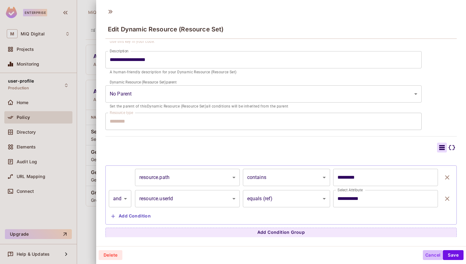
click at [425, 252] on button "Cancel" at bounding box center [433, 255] width 20 height 10
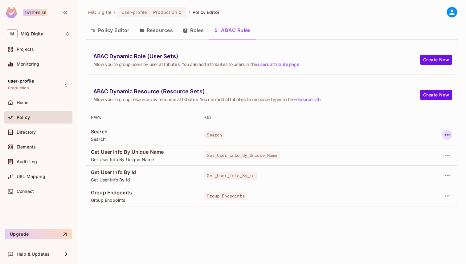
click at [447, 135] on icon "button" at bounding box center [447, 134] width 7 height 7
click at [417, 161] on div "Edit Dynamic Resource (Resource Set)" at bounding box center [394, 159] width 80 height 6
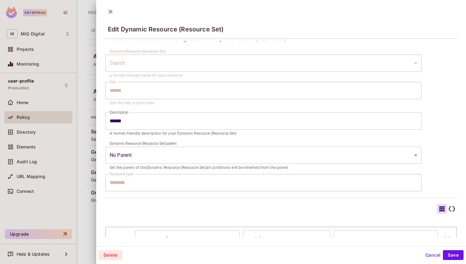
scroll to position [0, 0]
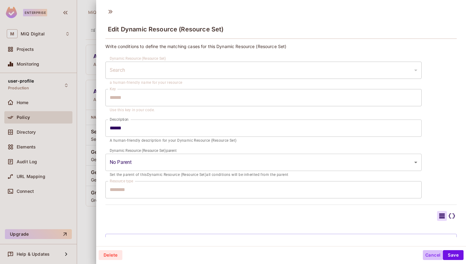
click at [429, 253] on button "Cancel" at bounding box center [433, 255] width 20 height 10
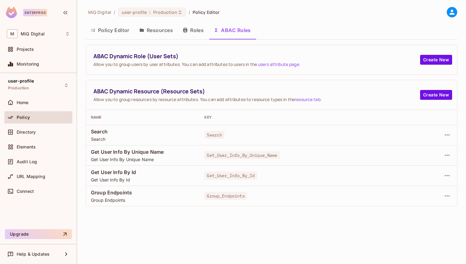
click at [448, 148] on td at bounding box center [433, 155] width 48 height 20
click at [448, 151] on button "button" at bounding box center [448, 156] width 10 height 10
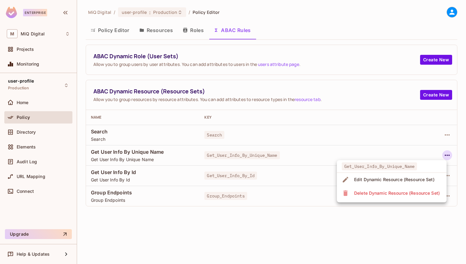
click at [411, 178] on div "Edit Dynamic Resource (Resource Set)" at bounding box center [394, 180] width 80 height 6
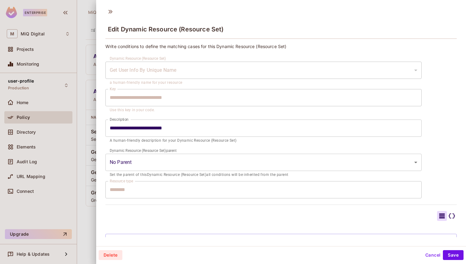
scroll to position [68, 0]
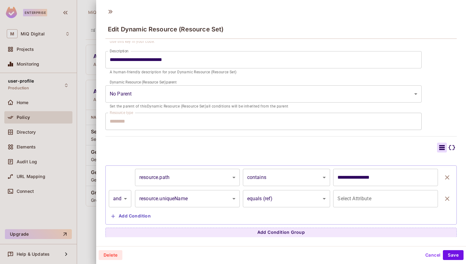
type input "**********"
drag, startPoint x: 431, startPoint y: 251, endPoint x: 394, endPoint y: 171, distance: 87.5
click at [429, 249] on div "Delete Cancel Save" at bounding box center [281, 255] width 370 height 15
click at [426, 250] on button "Cancel" at bounding box center [433, 255] width 20 height 10
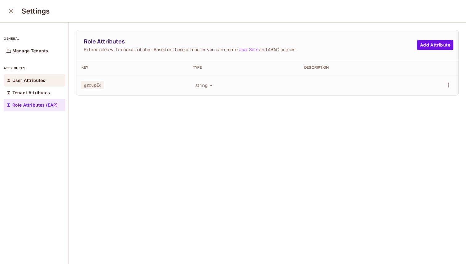
click at [35, 80] on p "User Attributes" at bounding box center [28, 80] width 33 height 5
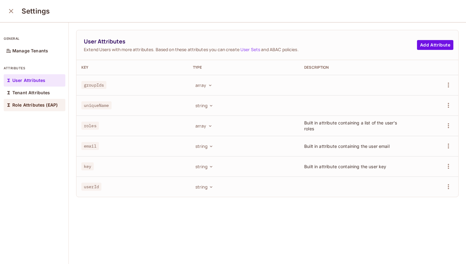
click at [32, 101] on div "Role Attributes (EAP)" at bounding box center [35, 105] width 62 height 12
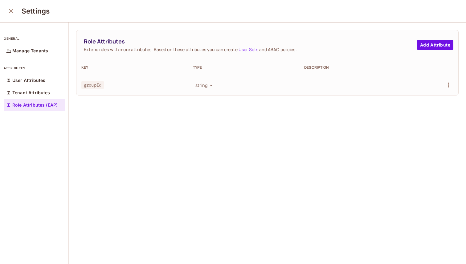
click at [14, 23] on div "general Manage Tenants attributes User Attributes Tenant Attributes Role Attrib…" at bounding box center [34, 144] width 69 height 242
click at [9, 14] on icon "close" at bounding box center [10, 10] width 7 height 7
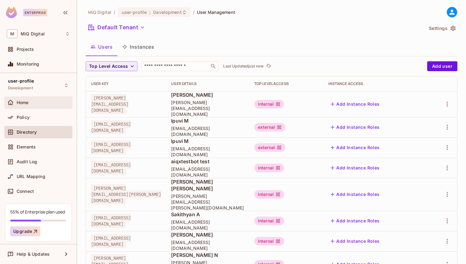
click at [8, 101] on icon at bounding box center [10, 103] width 6 height 6
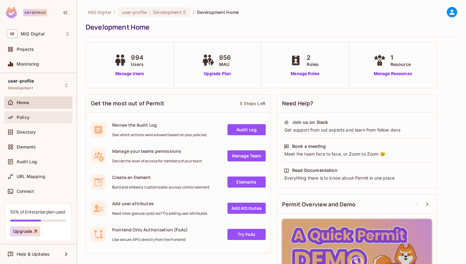
click at [41, 121] on div "Policy" at bounding box center [38, 117] width 63 height 7
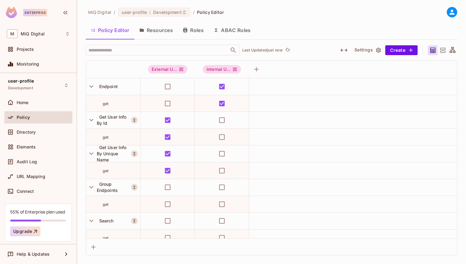
click at [222, 35] on button "ABAC Rules" at bounding box center [232, 30] width 47 height 15
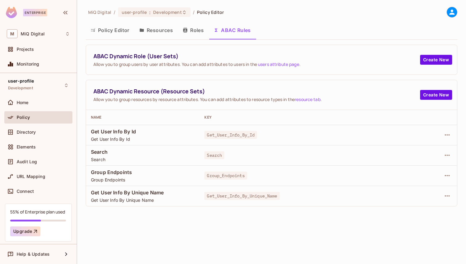
click at [119, 129] on span "Get User Info By Id" at bounding box center [143, 131] width 104 height 7
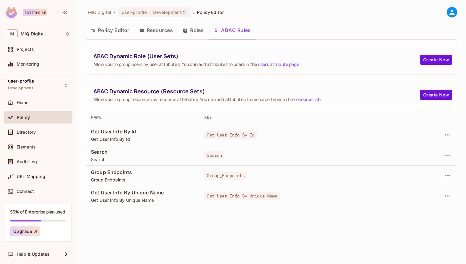
click at [224, 125] on td "Get_User_Info_By_Id" at bounding box center [304, 135] width 209 height 20
click at [448, 134] on icon "button" at bounding box center [447, 134] width 5 height 1
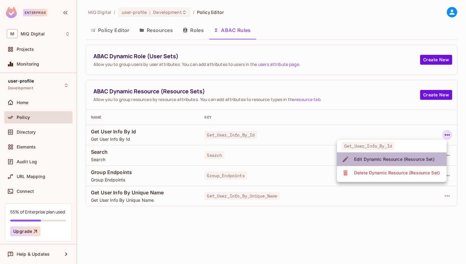
click at [396, 159] on div "Edit Dynamic Resource (Resource Set)" at bounding box center [394, 159] width 80 height 6
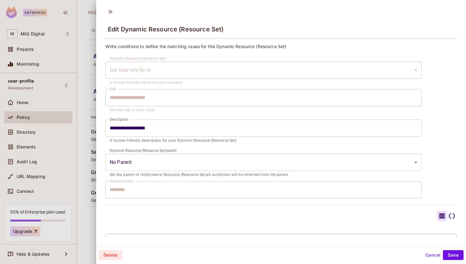
scroll to position [68, 0]
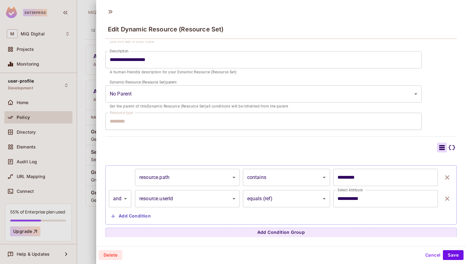
click at [453, 145] on icon at bounding box center [452, 147] width 6 height 5
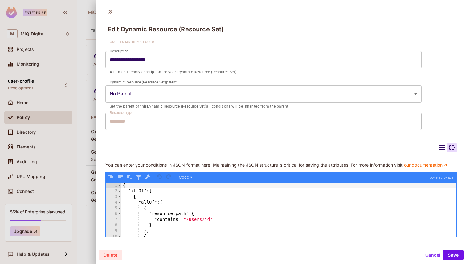
click at [283, 213] on div "{ "allOf" : [ { "allOf" : [ { "resource.path" : { "contains" : "/users/id" } } …" at bounding box center [289, 235] width 335 height 104
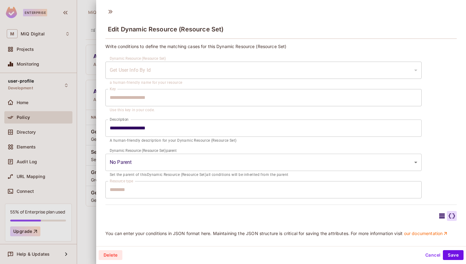
scroll to position [114, 0]
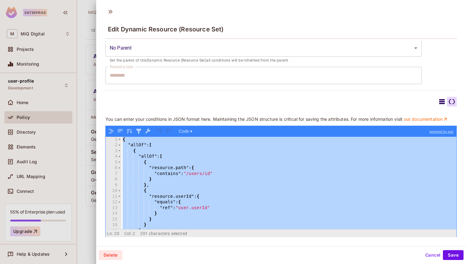
click at [443, 99] on icon at bounding box center [442, 101] width 6 height 5
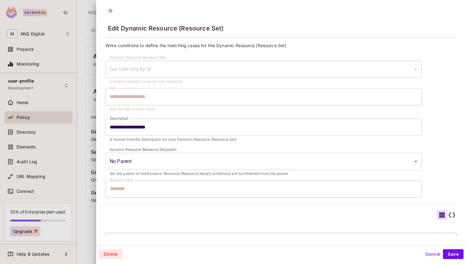
scroll to position [68, 0]
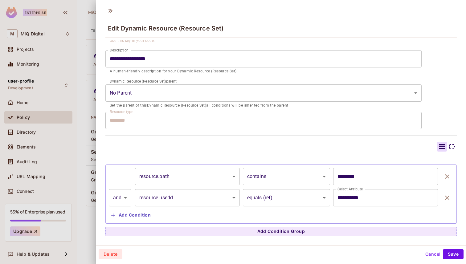
click at [144, 213] on button "Add Condition" at bounding box center [131, 216] width 44 height 10
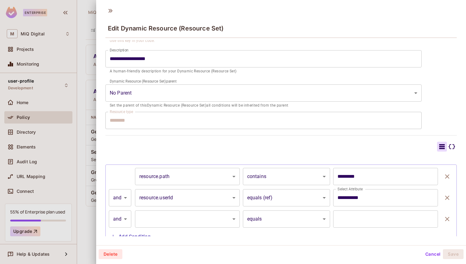
scroll to position [90, 0]
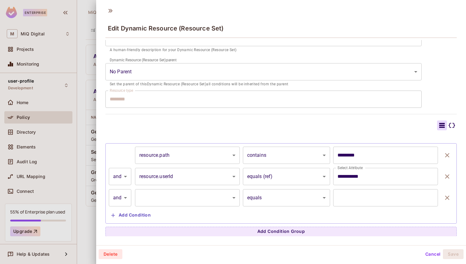
click at [452, 125] on icon at bounding box center [451, 125] width 7 height 7
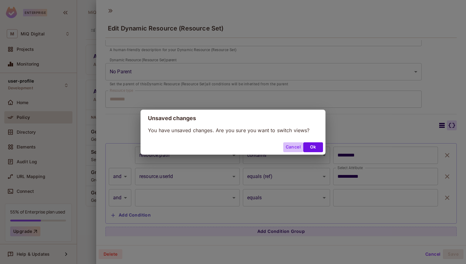
click at [297, 147] on button "Cancel" at bounding box center [293, 147] width 20 height 10
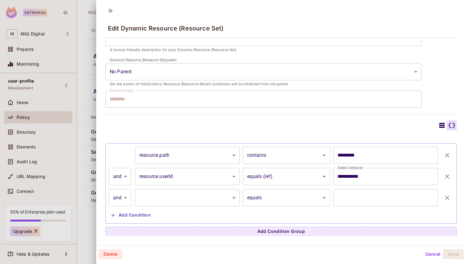
click at [429, 251] on button "Cancel" at bounding box center [433, 255] width 20 height 10
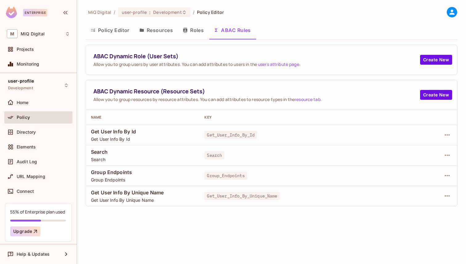
click at [437, 157] on div at bounding box center [433, 156] width 39 height 10
click at [444, 158] on icon "button" at bounding box center [447, 155] width 7 height 7
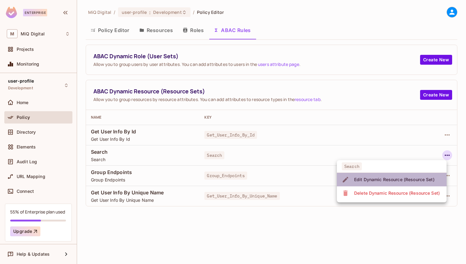
click at [411, 176] on span "Edit Dynamic Resource (Resource Set)" at bounding box center [395, 180] width 84 height 10
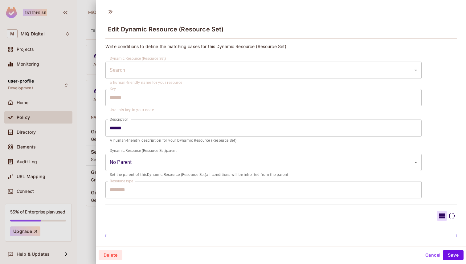
click at [345, 122] on input "******" at bounding box center [263, 128] width 316 height 17
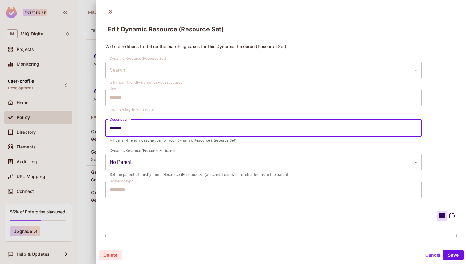
click at [345, 122] on input "******" at bounding box center [263, 128] width 316 height 17
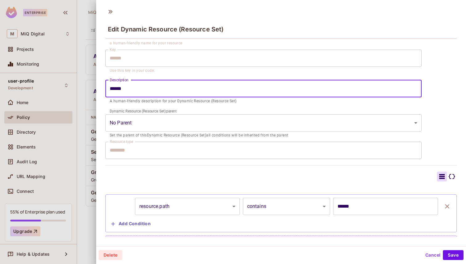
scroll to position [47, 0]
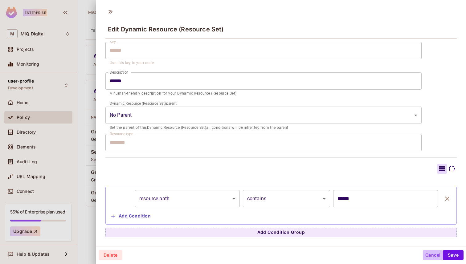
click at [428, 255] on button "Cancel" at bounding box center [433, 255] width 20 height 10
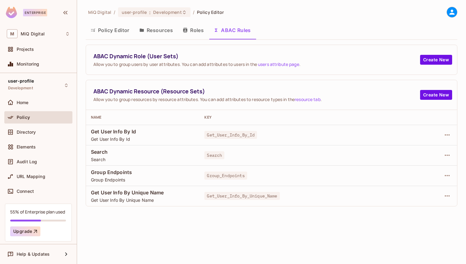
click at [218, 178] on span "Group_Endpoints" at bounding box center [225, 176] width 43 height 8
copy tr "Group_Endpoints"
click at [448, 179] on icon "button" at bounding box center [447, 175] width 7 height 7
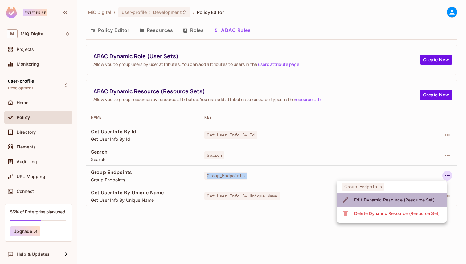
click at [399, 197] on div "Edit Dynamic Resource (Resource Set)" at bounding box center [394, 200] width 80 height 6
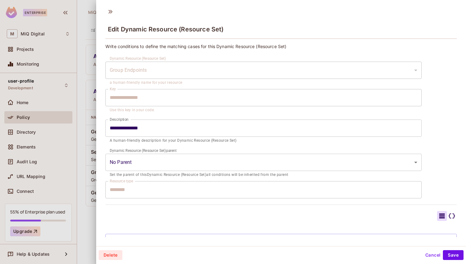
click at [382, 45] on p "Write conditions to define the matching cases for this Dynamic Resource (Resour…" at bounding box center [281, 46] width 352 height 6
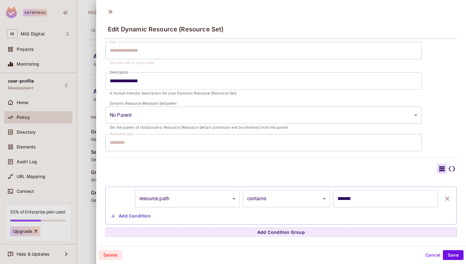
click at [336, 197] on input "*******" at bounding box center [385, 198] width 105 height 17
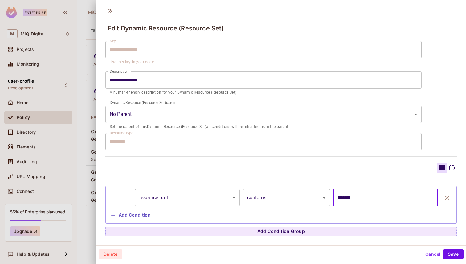
click at [426, 251] on button "Cancel" at bounding box center [433, 255] width 20 height 10
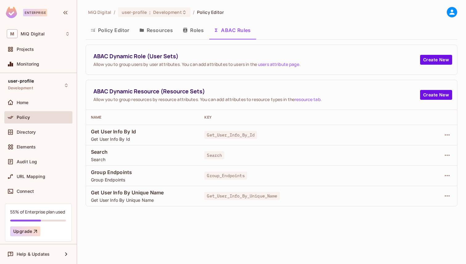
click at [224, 194] on span "Get_User_Info_By_Unique_Name" at bounding box center [241, 196] width 75 height 8
copy span "Get_User_Info_By_Unique_Name"
click at [444, 196] on icon "button" at bounding box center [447, 195] width 7 height 7
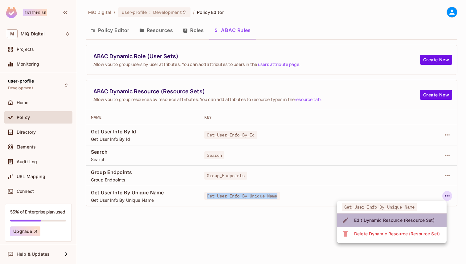
click at [382, 218] on div "Edit Dynamic Resource (Resource Set)" at bounding box center [394, 220] width 80 height 6
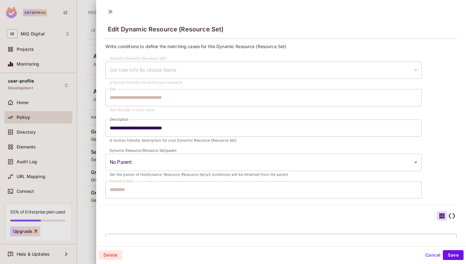
scroll to position [68, 0]
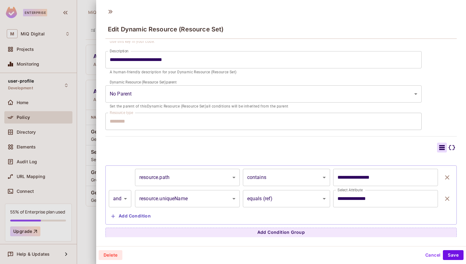
click at [450, 152] on div "**********" at bounding box center [281, 190] width 352 height 95
click at [450, 151] on div at bounding box center [452, 148] width 10 height 10
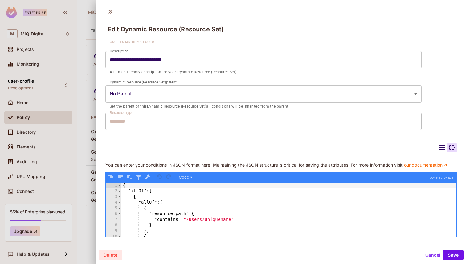
click at [330, 192] on div "{ "allOf" : [ { "allOf" : [ { "resource.path" : { "contains" : "/users/uniquena…" at bounding box center [289, 235] width 335 height 104
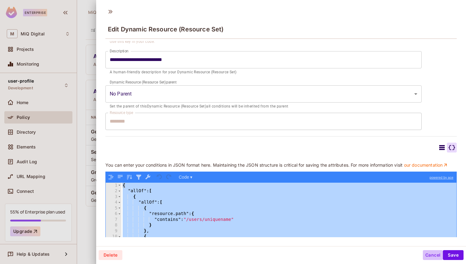
click at [431, 255] on button "Cancel" at bounding box center [433, 255] width 20 height 10
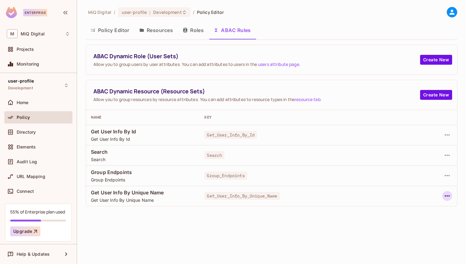
click at [452, 197] on button "button" at bounding box center [448, 196] width 10 height 10
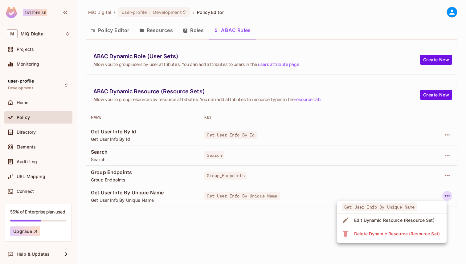
click at [403, 218] on div "Edit Dynamic Resource (Resource Set)" at bounding box center [394, 220] width 80 height 6
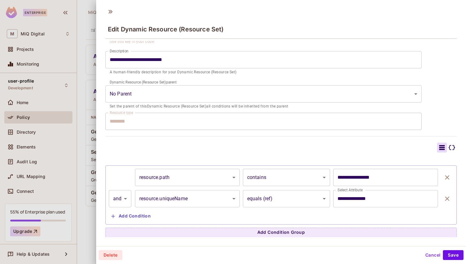
click at [428, 252] on button "Cancel" at bounding box center [433, 255] width 20 height 10
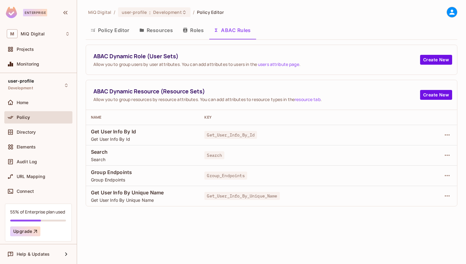
click at [118, 32] on button "Policy Editor" at bounding box center [110, 30] width 49 height 15
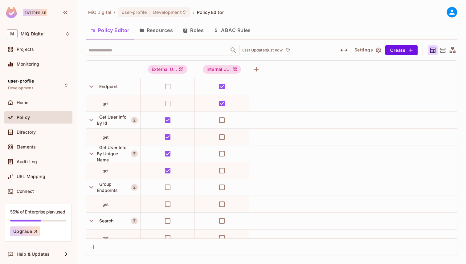
scroll to position [8, 0]
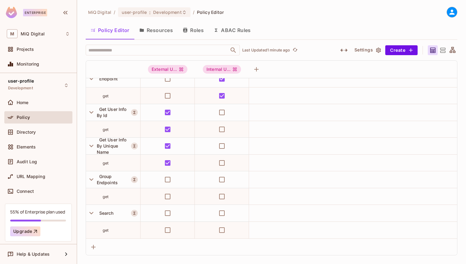
click at [167, 31] on button "Resources" at bounding box center [155, 30] width 43 height 15
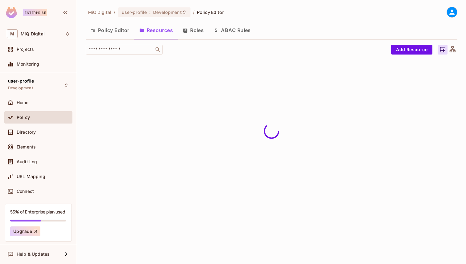
click at [232, 30] on button "ABAC Rules" at bounding box center [232, 30] width 47 height 15
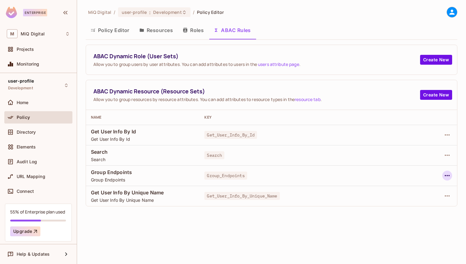
click at [448, 176] on icon "button" at bounding box center [447, 175] width 7 height 7
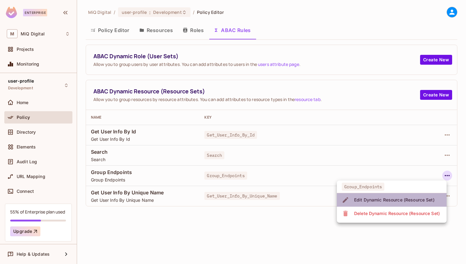
click at [414, 198] on div "Edit Dynamic Resource (Resource Set)" at bounding box center [394, 200] width 80 height 6
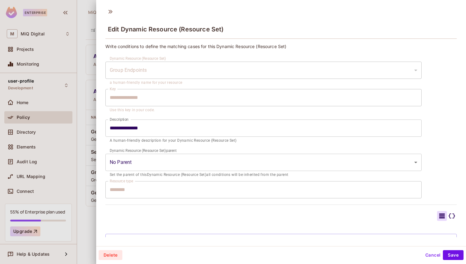
click at [132, 71] on div "Group Endpoints" at bounding box center [263, 70] width 316 height 17
click at [131, 129] on input "**********" at bounding box center [263, 128] width 316 height 17
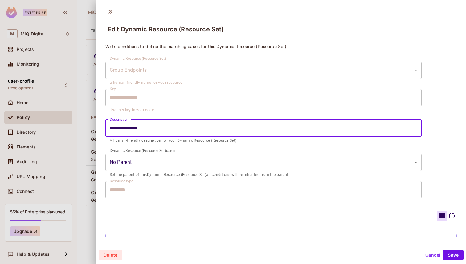
click at [131, 129] on input "**********" at bounding box center [263, 128] width 316 height 17
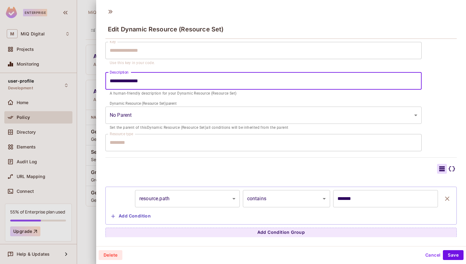
click at [349, 198] on input "*******" at bounding box center [385, 198] width 105 height 17
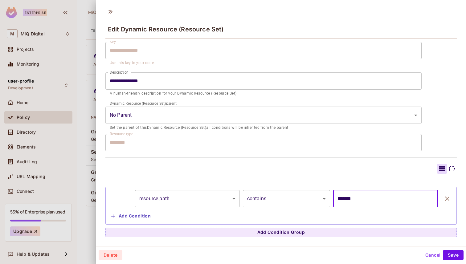
click at [349, 198] on input "*******" at bounding box center [385, 198] width 105 height 17
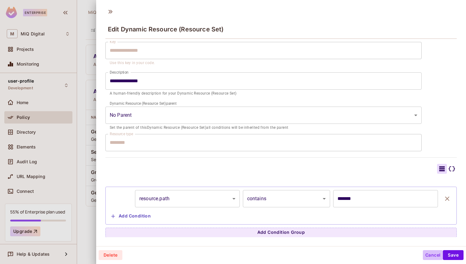
click at [435, 252] on button "Cancel" at bounding box center [433, 255] width 20 height 10
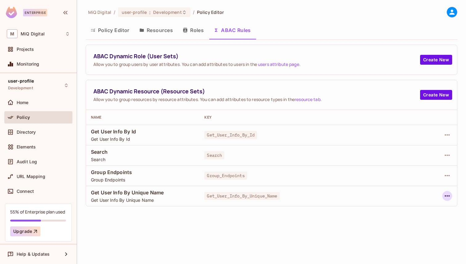
click at [445, 193] on icon "button" at bounding box center [447, 195] width 7 height 7
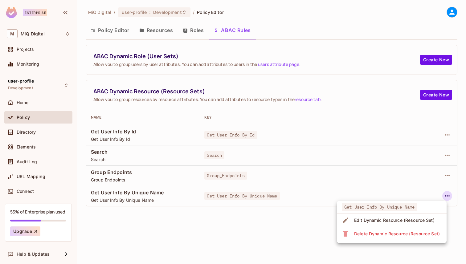
click at [405, 224] on span "Edit Dynamic Resource (Resource Set)" at bounding box center [395, 221] width 84 height 10
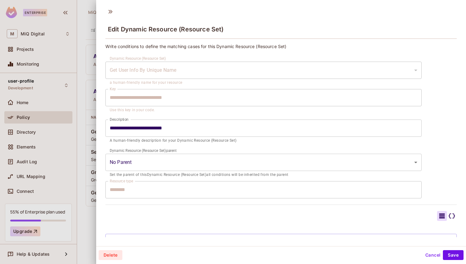
click at [139, 127] on input "**********" at bounding box center [263, 128] width 316 height 17
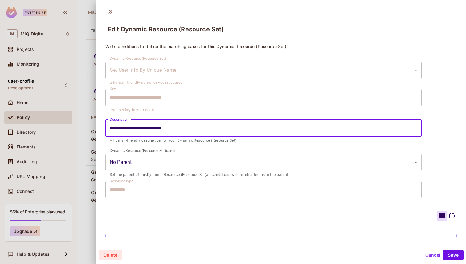
click at [139, 127] on input "**********" at bounding box center [263, 128] width 316 height 17
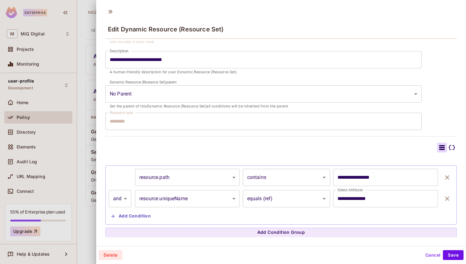
click at [450, 144] on icon at bounding box center [451, 147] width 7 height 7
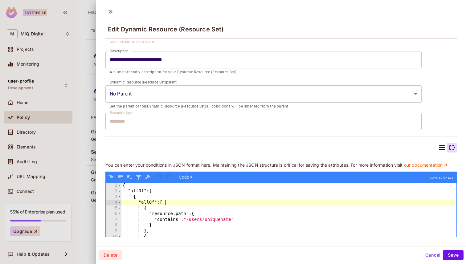
click at [316, 204] on div "{ "allOf" : [ { "allOf" : [ { "resource.path" : { "contains" : "/users/uniquena…" at bounding box center [289, 235] width 335 height 104
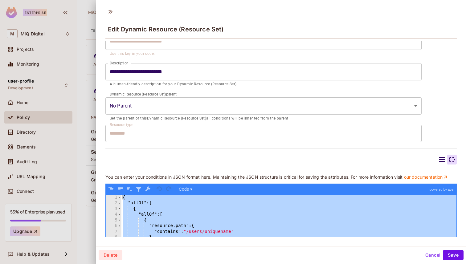
scroll to position [114, 0]
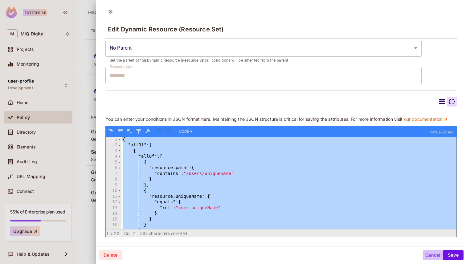
click at [436, 257] on button "Cancel" at bounding box center [433, 255] width 20 height 10
